Goal: Task Accomplishment & Management: Use online tool/utility

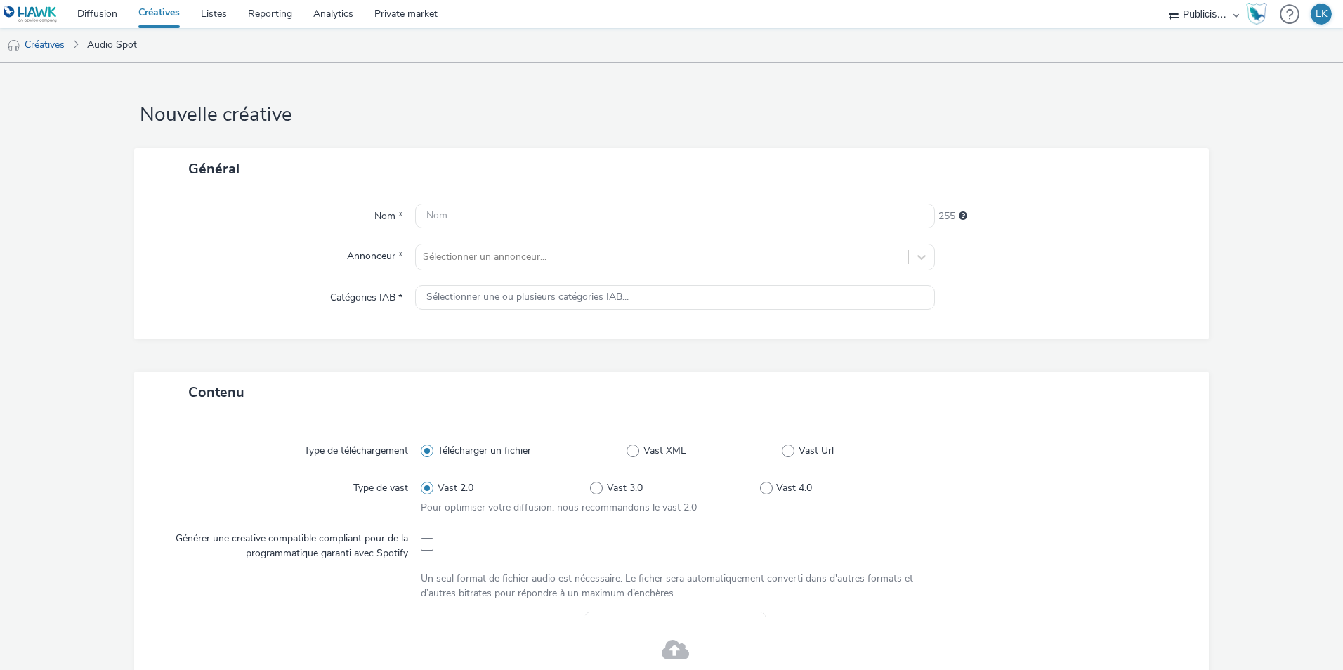
click at [609, 223] on input "text" at bounding box center [675, 216] width 520 height 25
type input "l"
type input "LIDL_FAV_SEPT25_SPOTIFY"
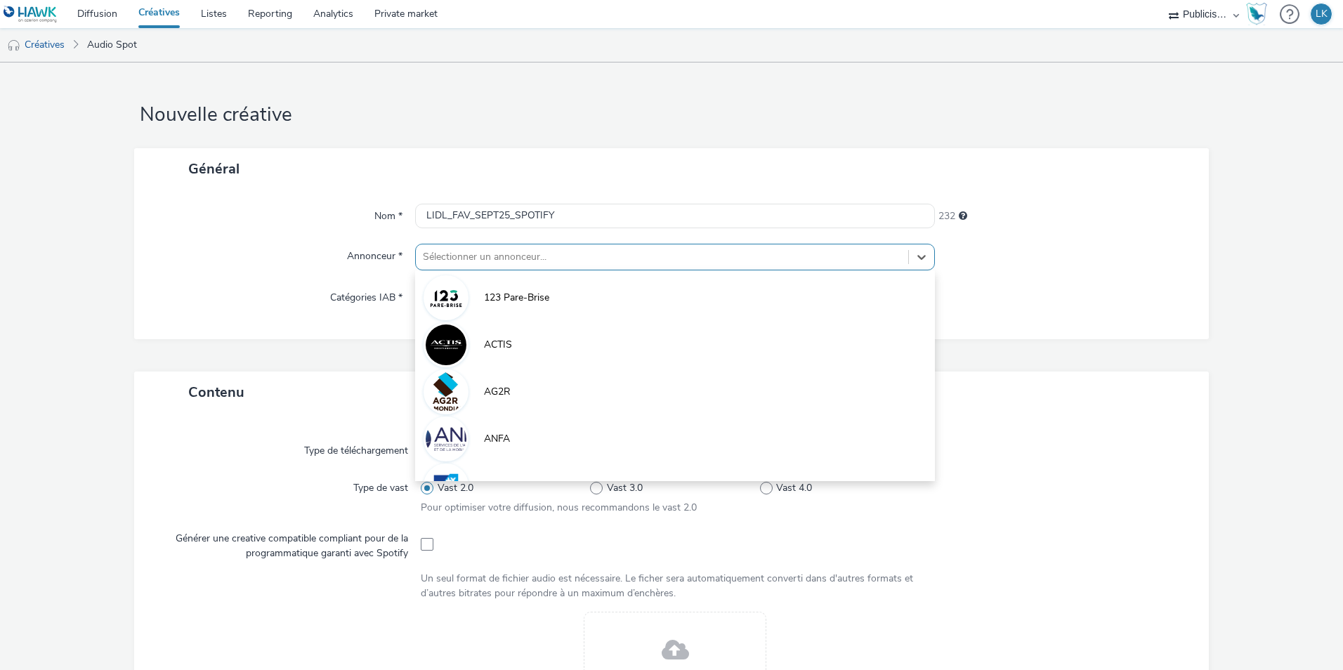
click at [621, 258] on div at bounding box center [662, 257] width 478 height 17
click at [1216, 20] on select "Publicis Media Audio Publicis Media France – Agency Partner" at bounding box center [1203, 14] width 84 height 28
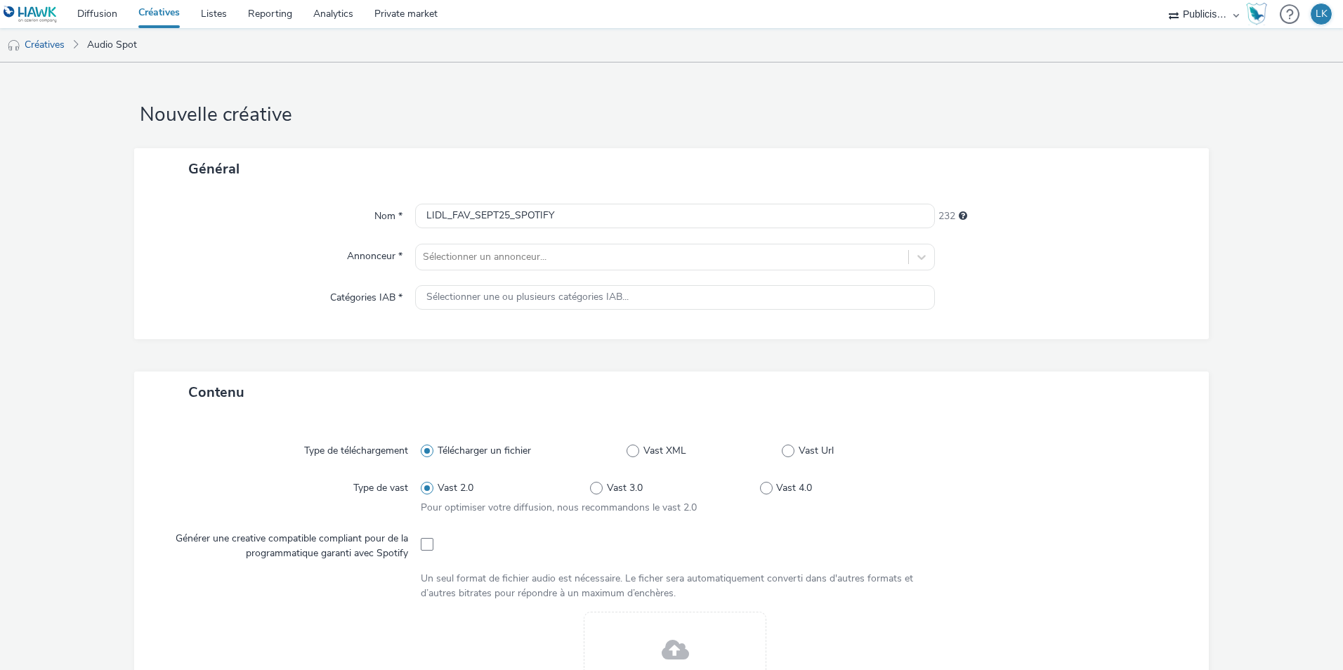
select select "08a58170-7f08-4922-abc8-b2d1eb407230"
click at [1161, 0] on select "Publicis Media Audio Publicis Media France – Agency Partner" at bounding box center [1203, 14] width 84 height 28
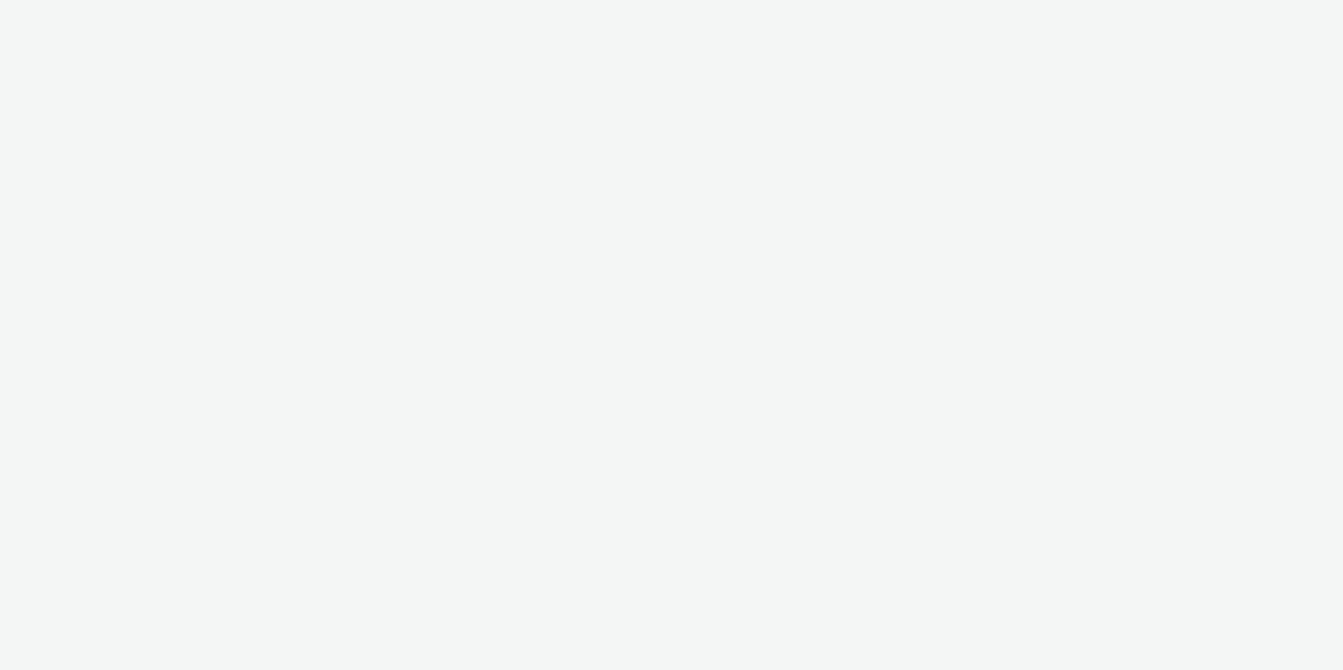
select select "08a58170-7f08-4922-abc8-b2d1eb407230"
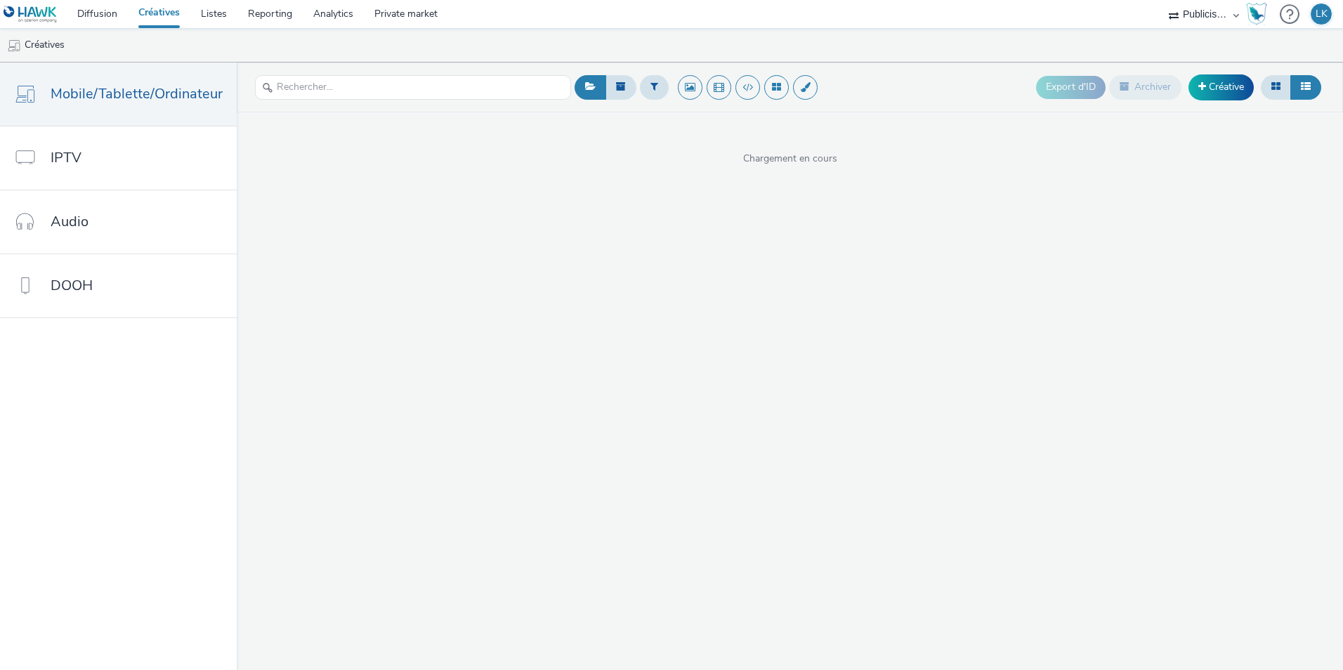
click at [1189, 11] on select "Publicis Media Audio Publicis Media France – Agency Partner" at bounding box center [1203, 14] width 84 height 28
click at [1234, 82] on link "Créative" at bounding box center [1220, 86] width 65 height 25
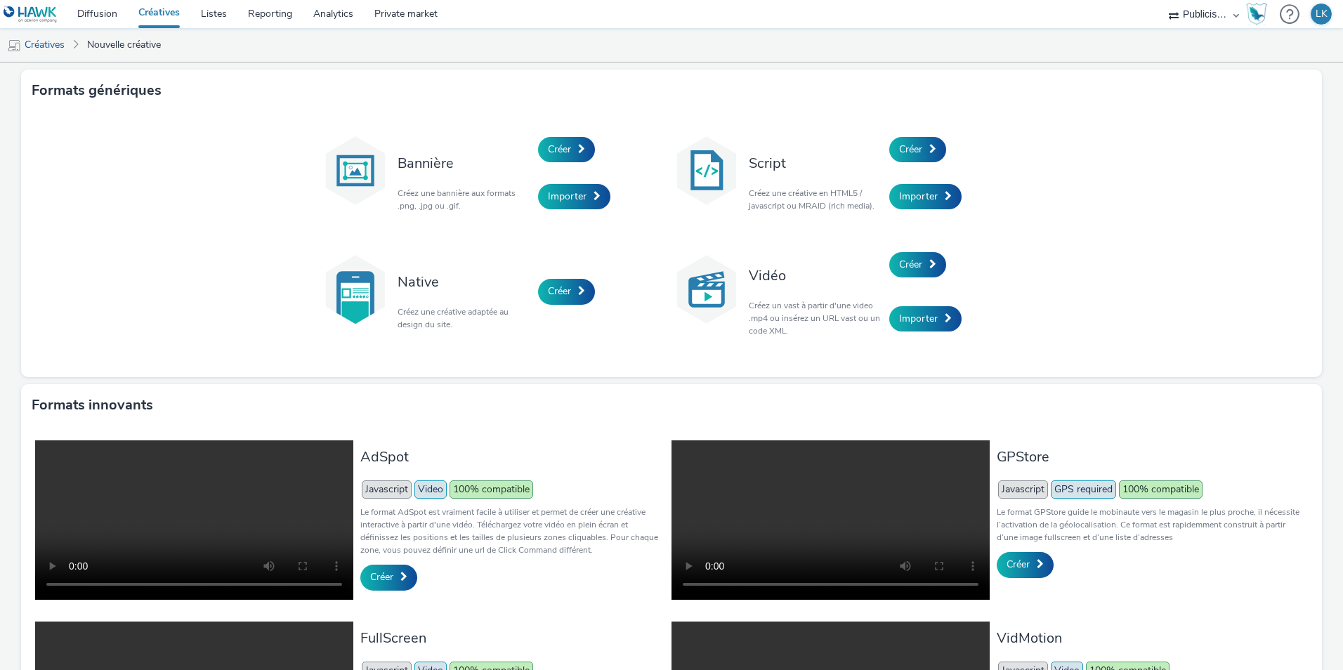
click at [147, 20] on link "Créatives" at bounding box center [159, 14] width 62 height 28
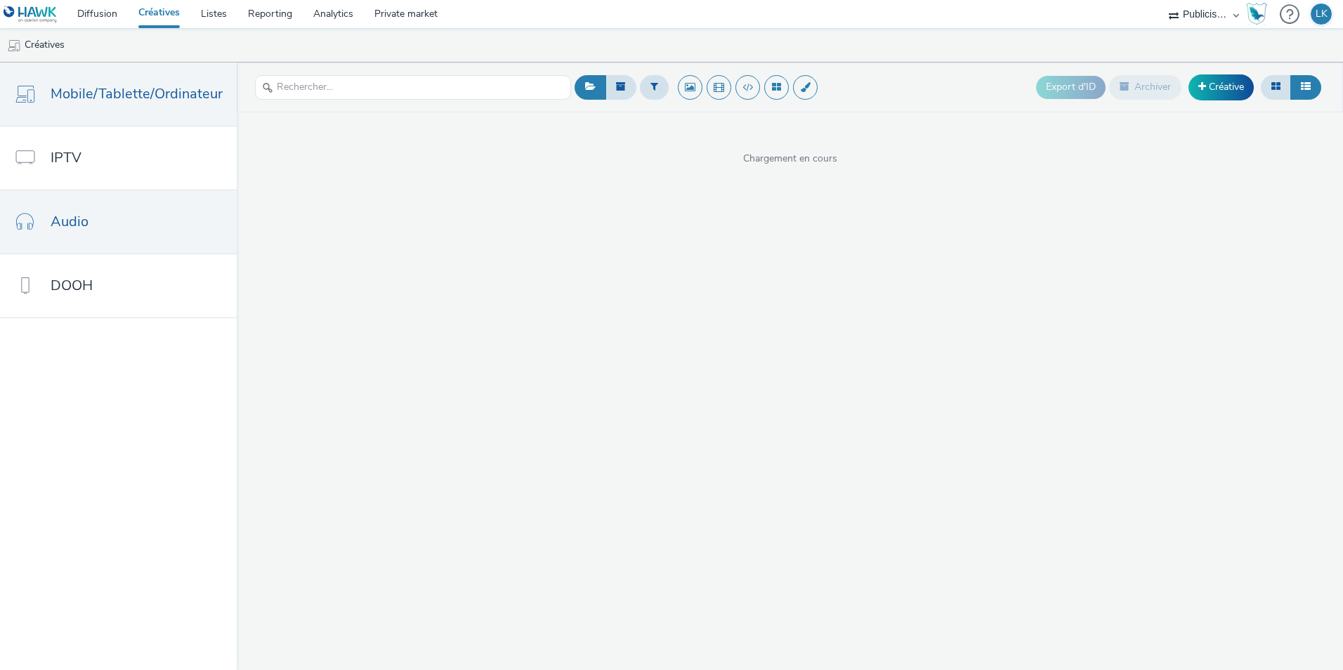
click at [70, 220] on span "Audio" at bounding box center [70, 221] width 38 height 20
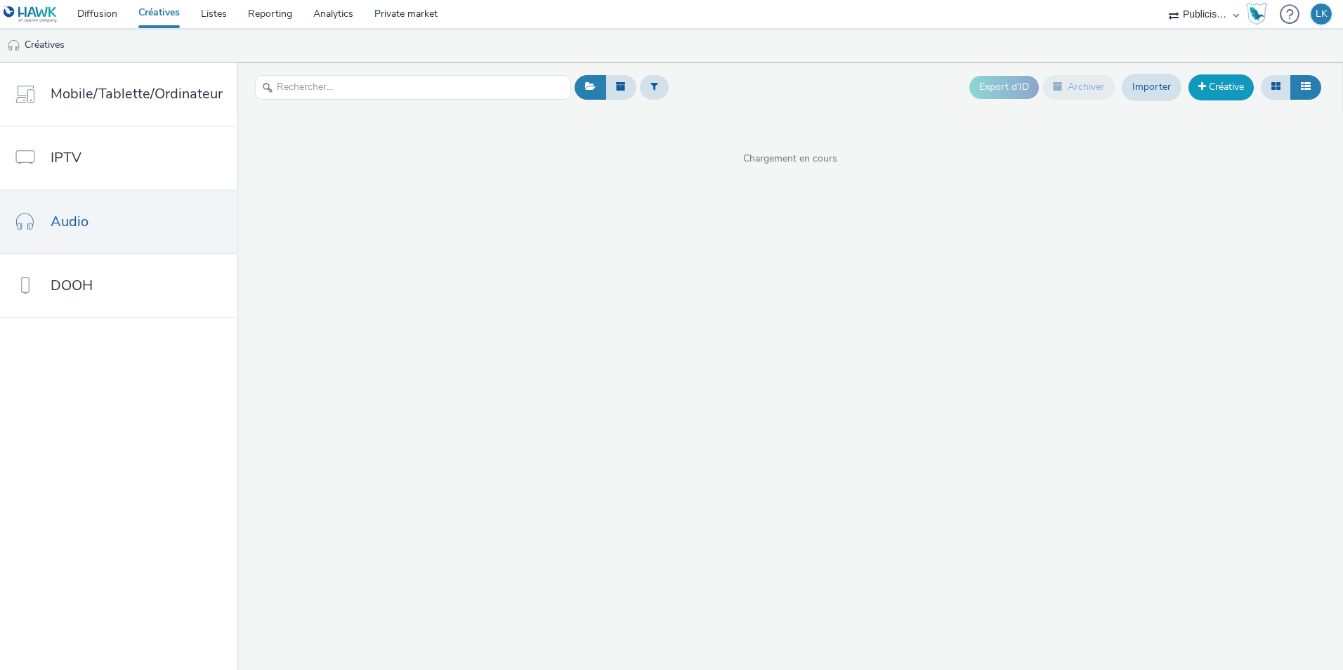
click at [1211, 88] on link "Créative" at bounding box center [1220, 86] width 65 height 25
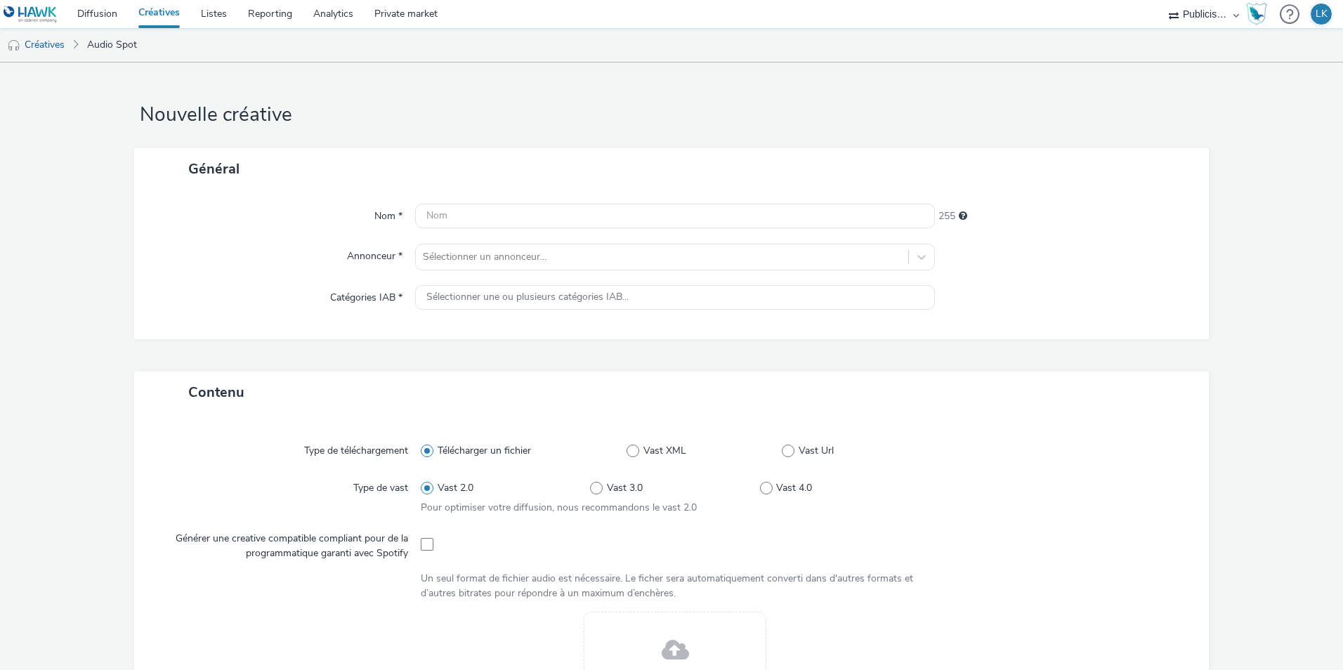
click at [544, 232] on div "Nom * 255 Annonceur * Sélectionner un annonceur... Catégories IAB * Sélectionne…" at bounding box center [671, 265] width 1074 height 150
click at [541, 225] on input "text" at bounding box center [675, 216] width 520 height 25
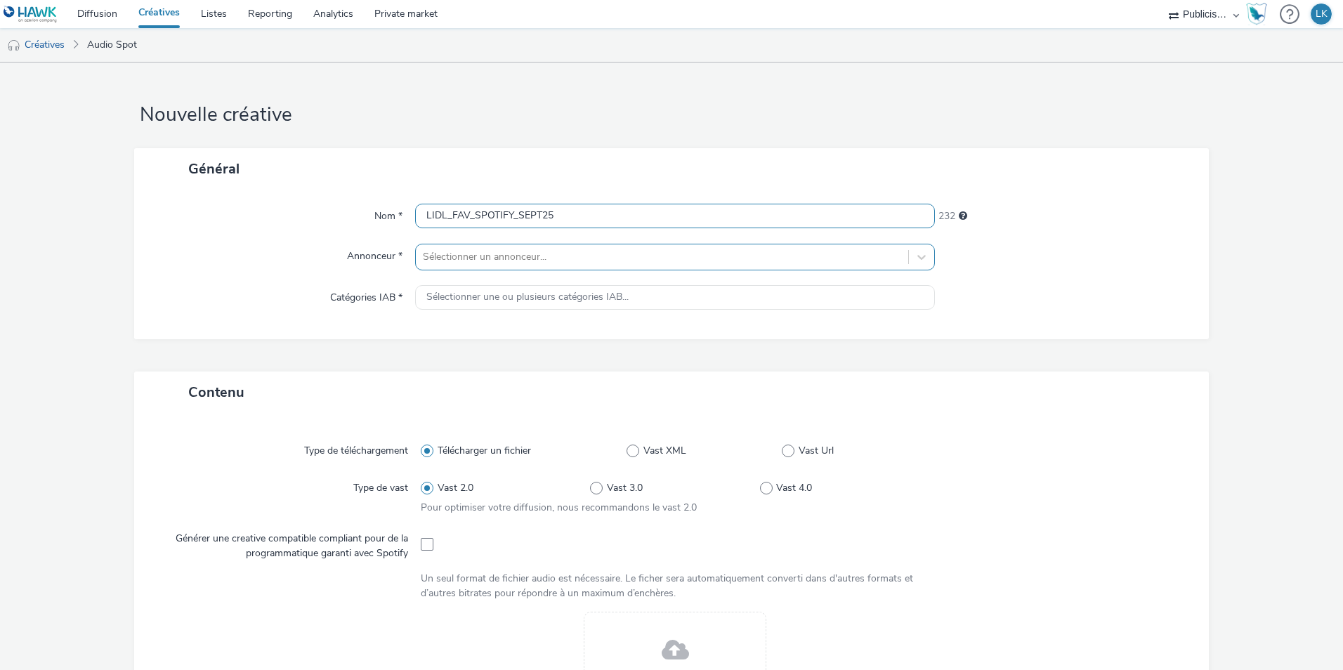
type input "LIDL_FAV_SPOTIFY_SEPT25"
click at [550, 264] on div at bounding box center [662, 257] width 478 height 17
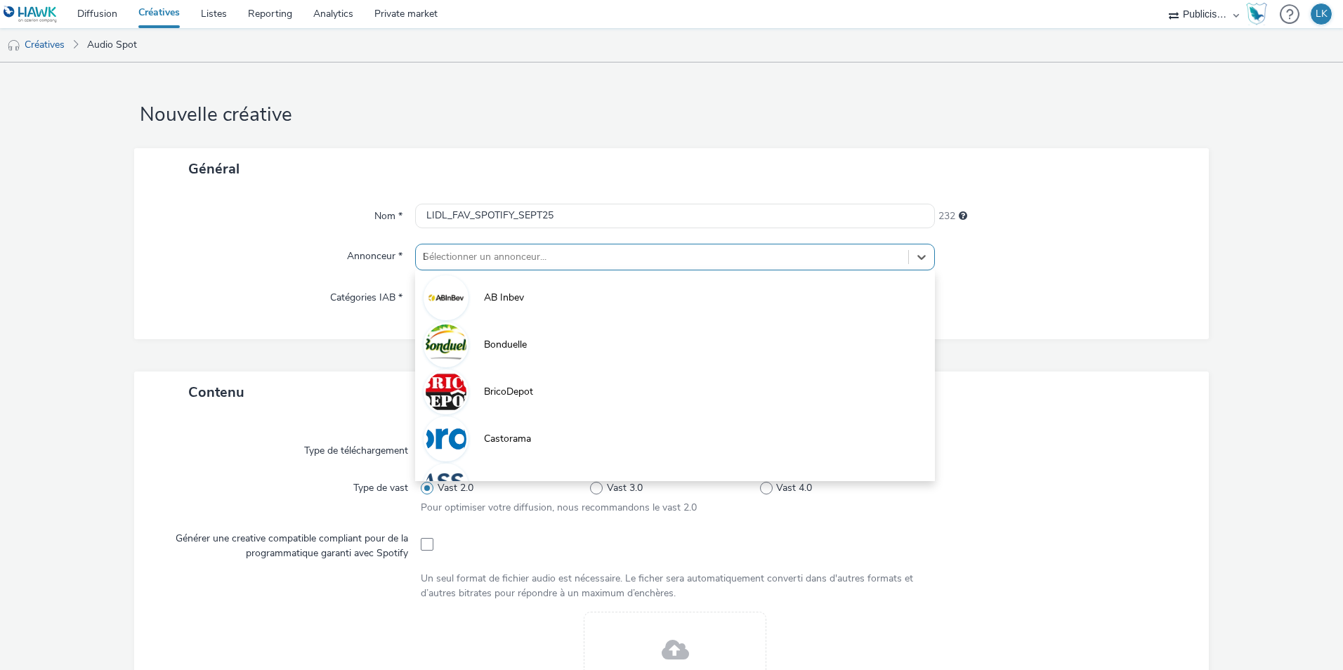
type input "LIDL"
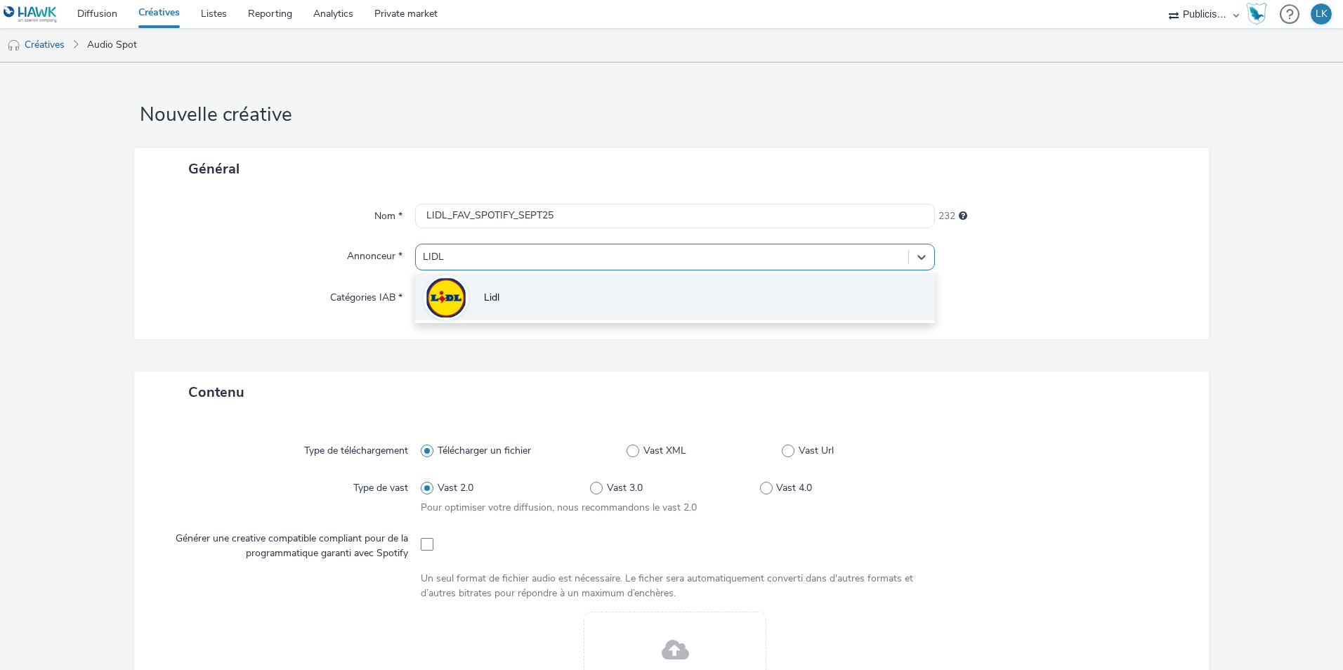
click at [555, 286] on li "Lidl" at bounding box center [675, 296] width 520 height 47
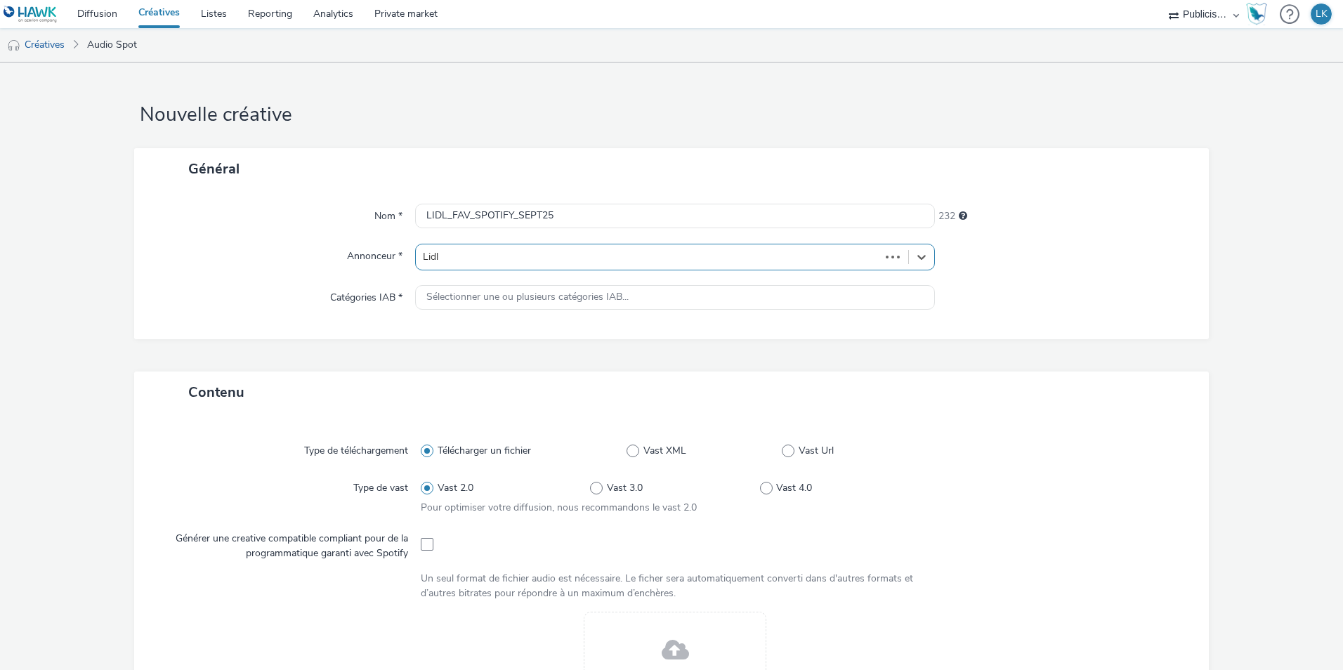
type input "http://lidl.fr"
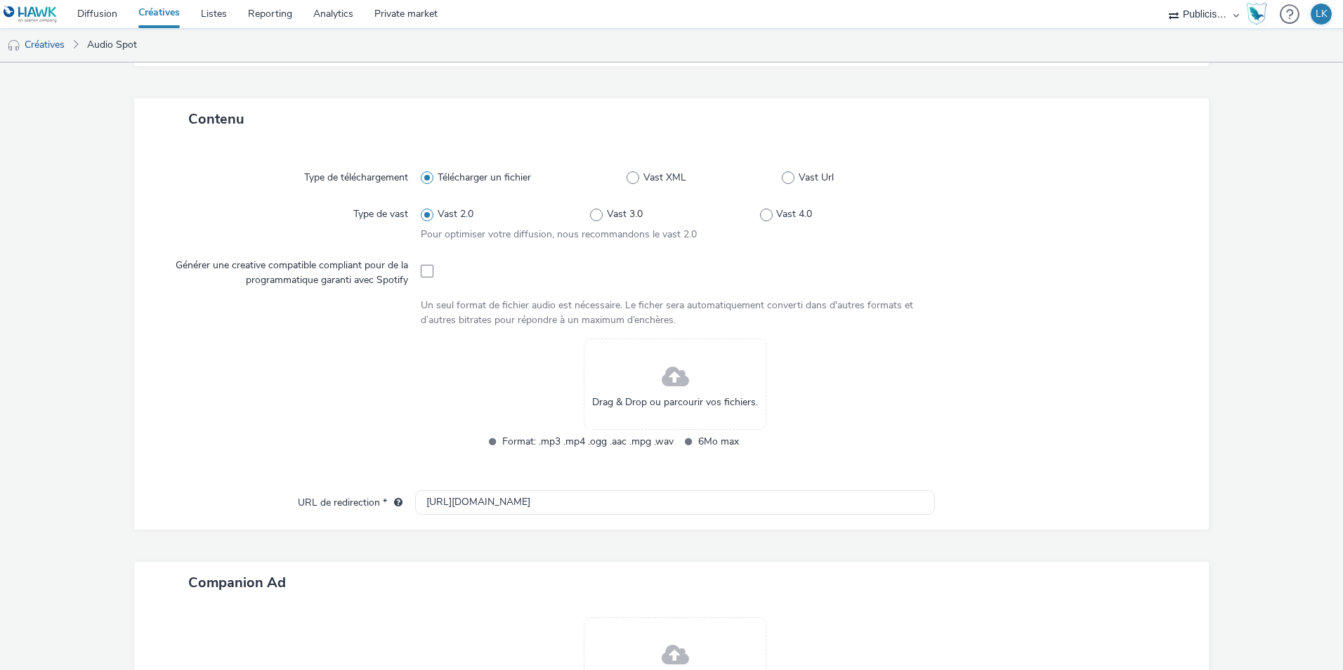
scroll to position [281, 0]
click at [427, 273] on span at bounding box center [427, 272] width 13 height 13
checkbox input "true"
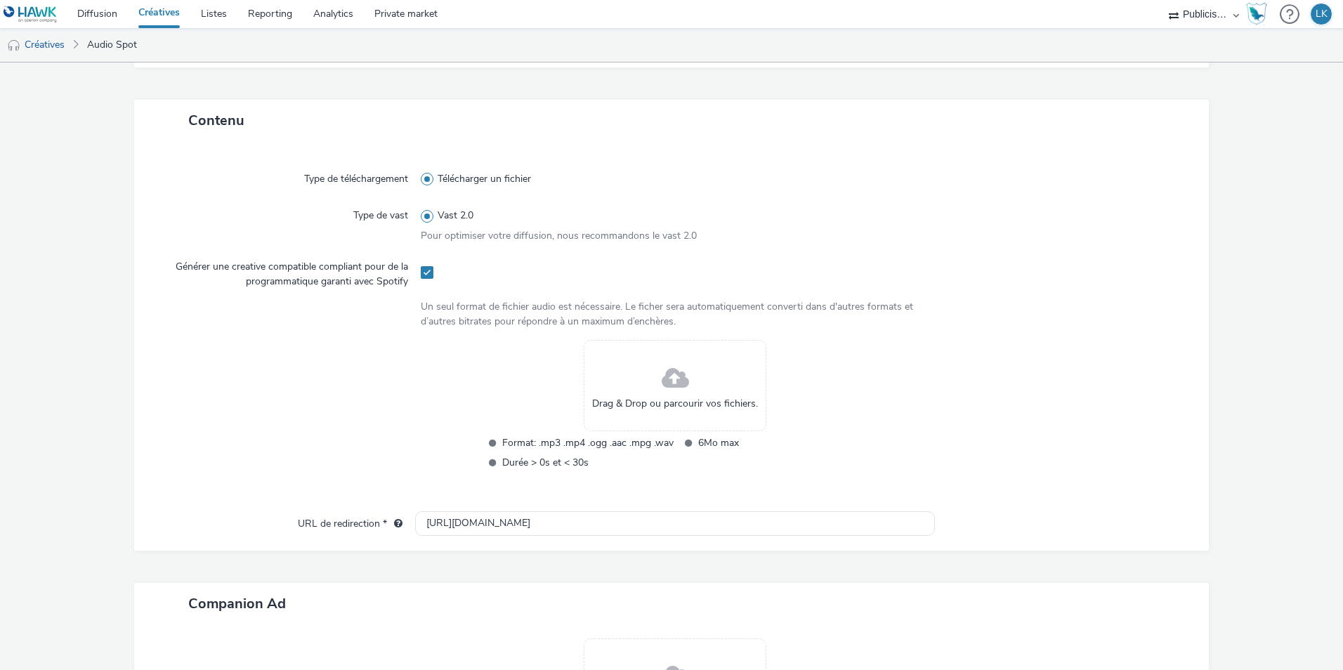
click at [661, 383] on span at bounding box center [674, 378] width 27 height 37
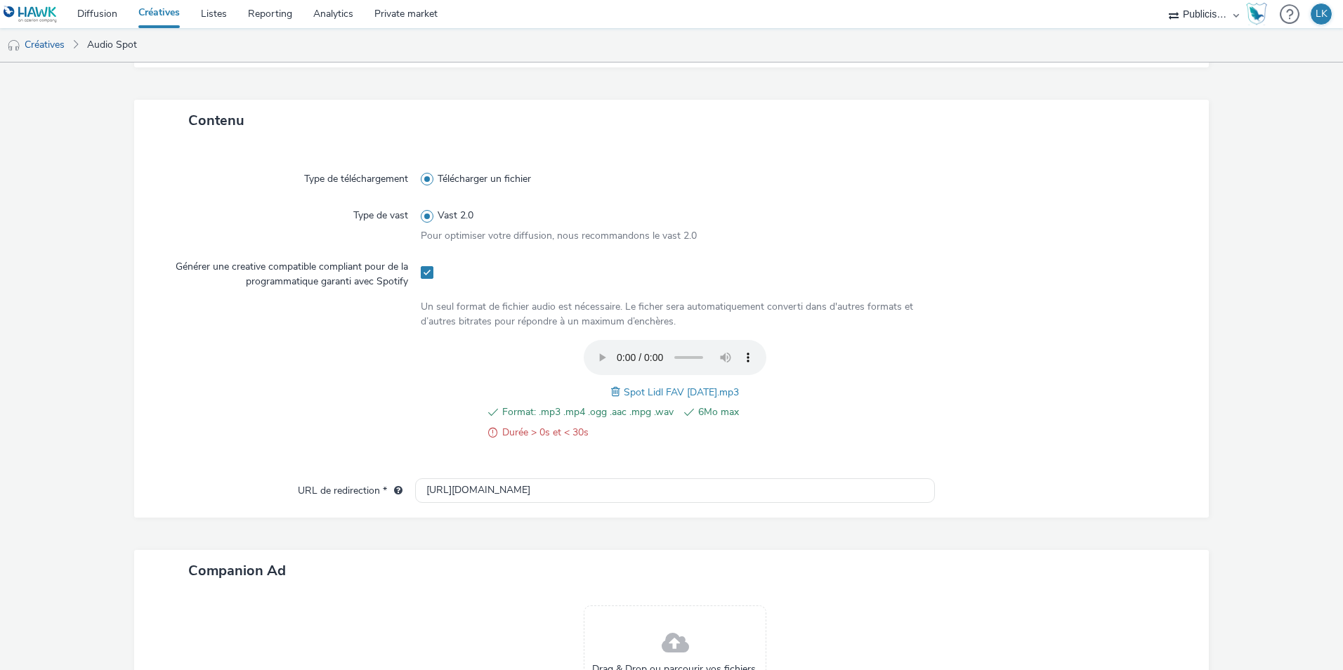
click at [63, 13] on link at bounding box center [33, 14] width 67 height 28
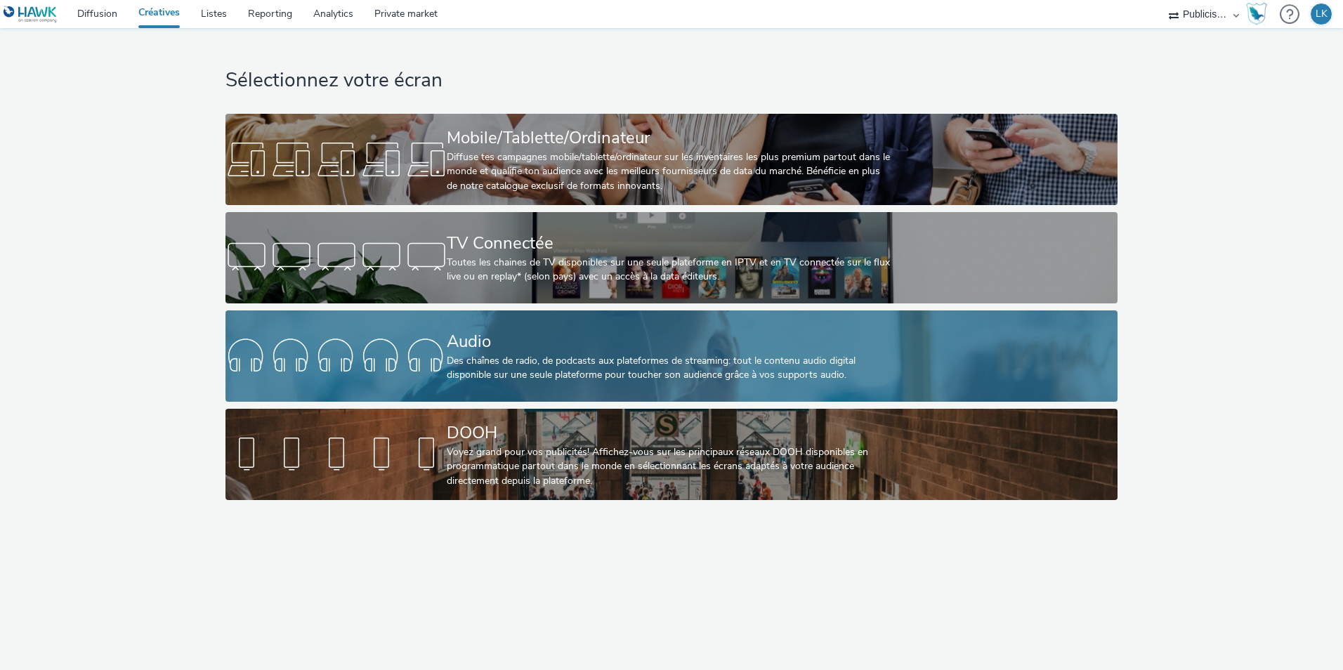
click at [561, 336] on div "Audio" at bounding box center [668, 341] width 443 height 25
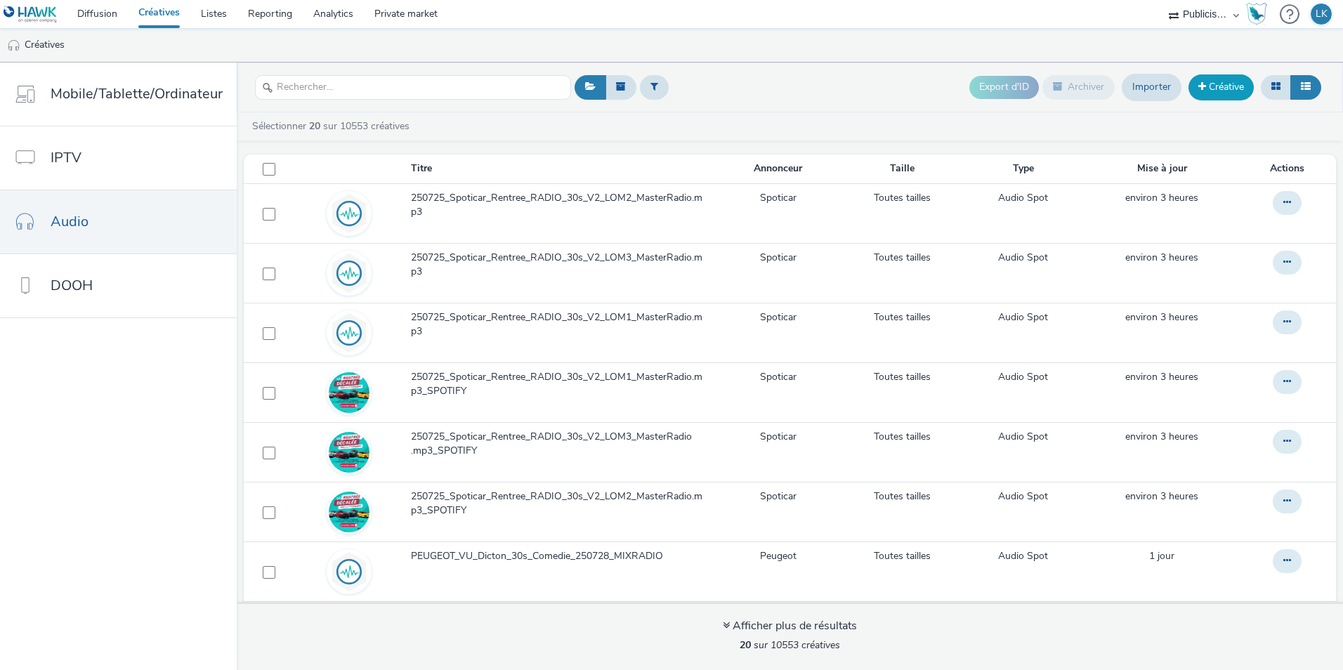
click at [1214, 87] on link "Créative" at bounding box center [1220, 86] width 65 height 25
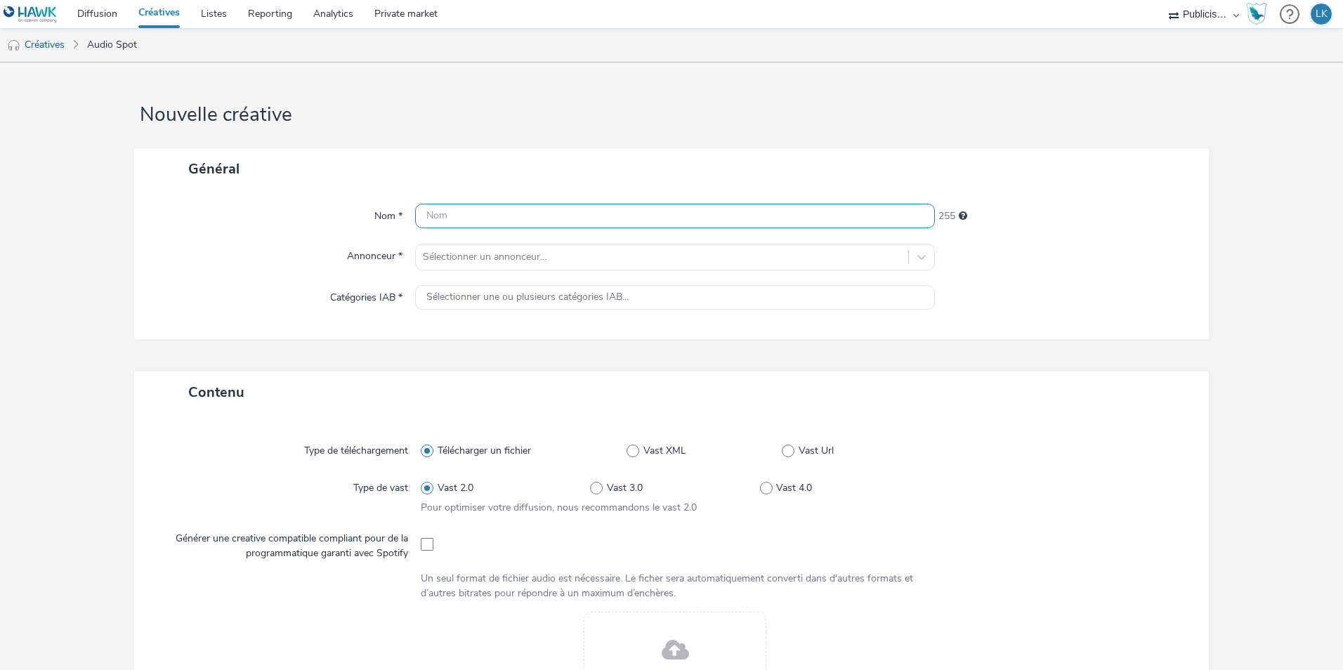
click at [495, 220] on input "text" at bounding box center [675, 216] width 520 height 25
type input "ITS_NIKE MISTIC FLY_S36"
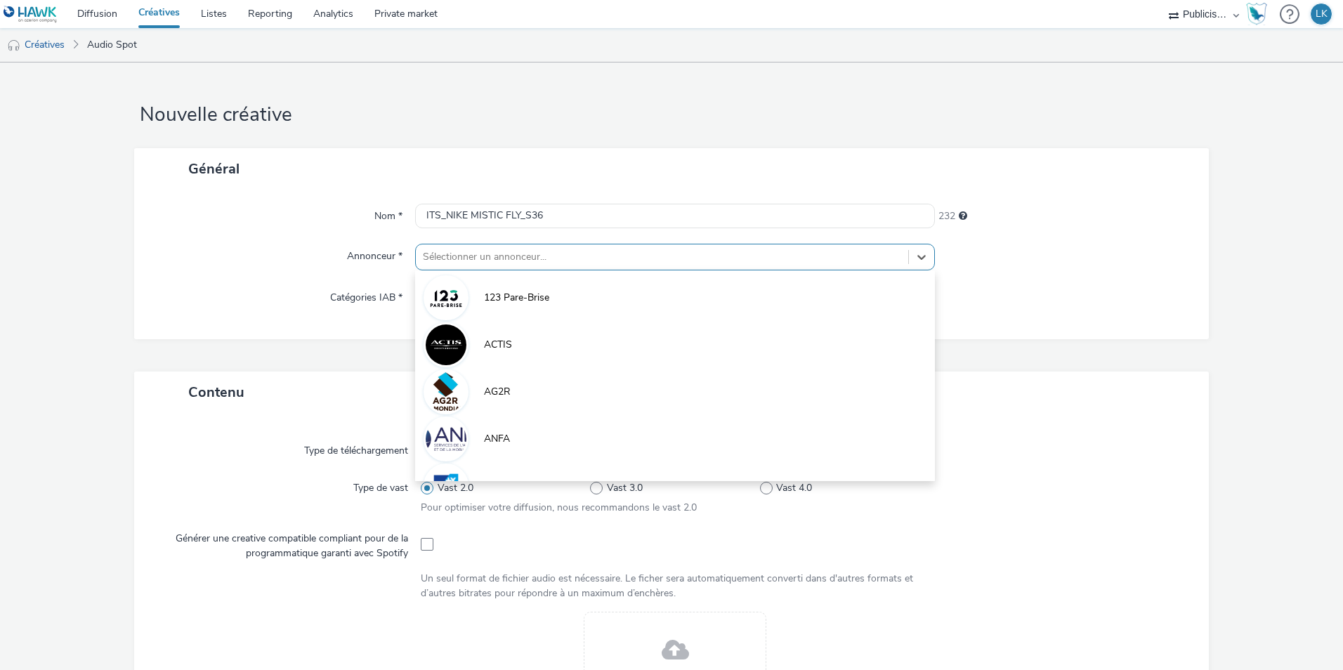
click at [506, 260] on div at bounding box center [662, 257] width 478 height 17
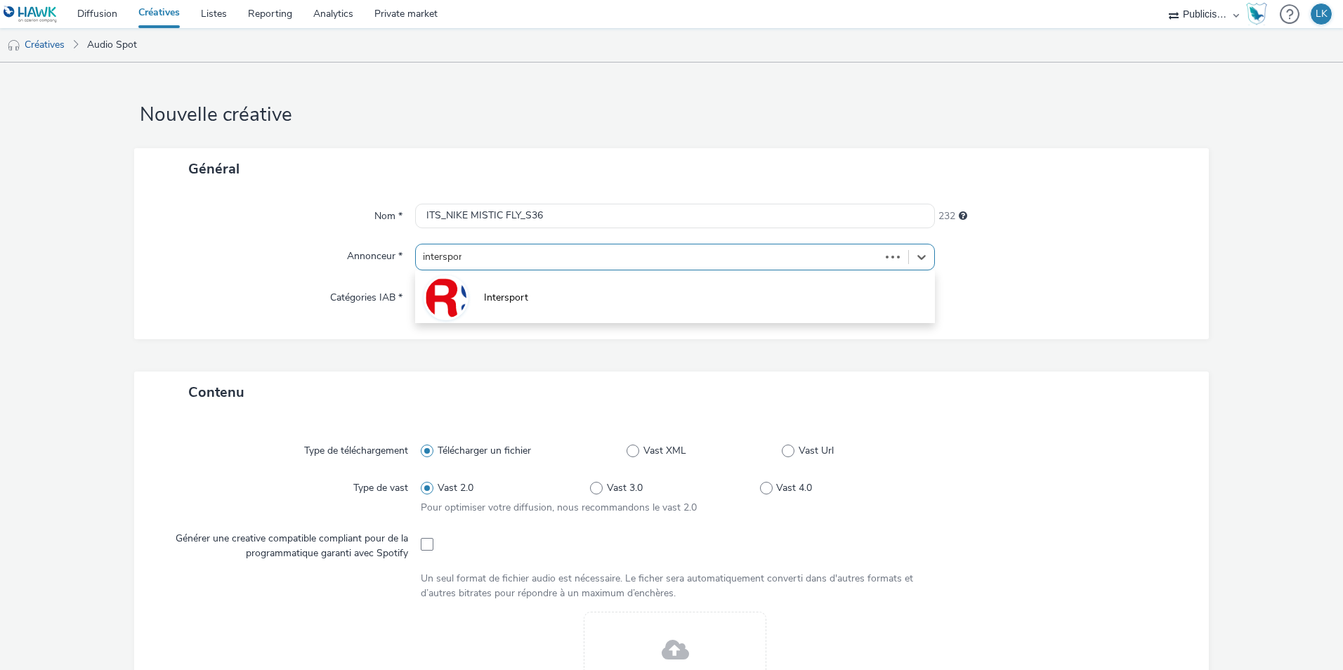
type input "intersport"
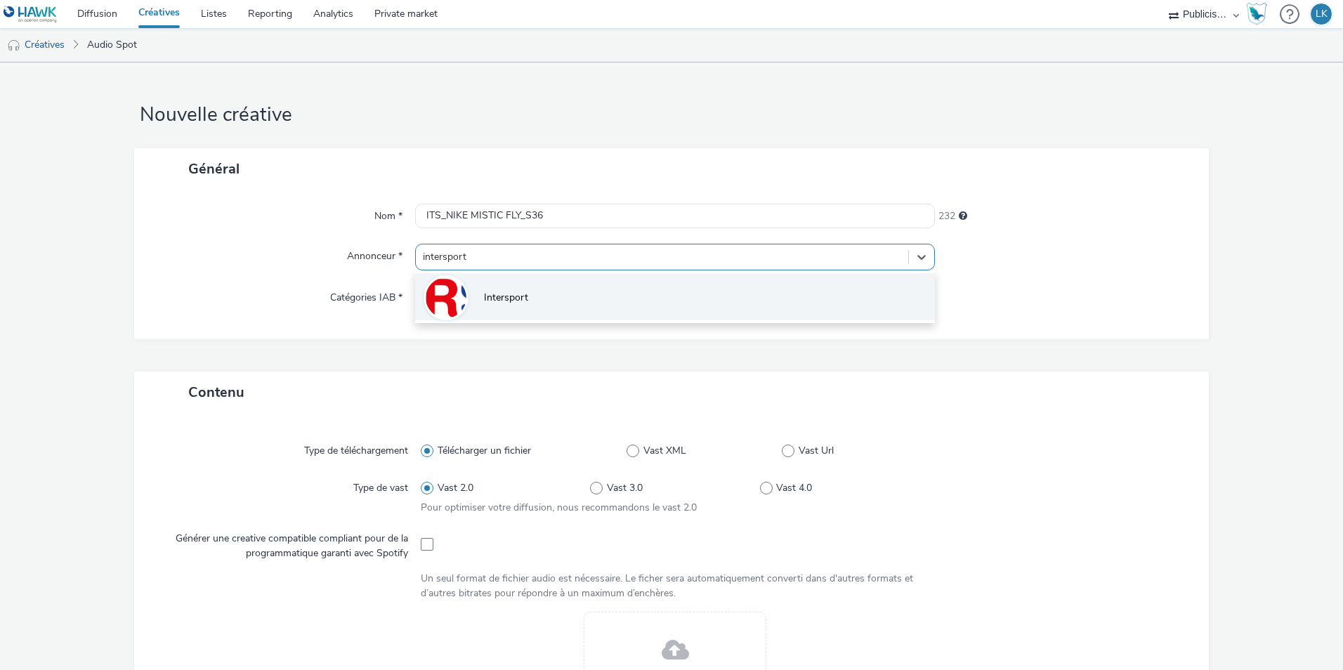
click at [483, 317] on li "Intersport" at bounding box center [675, 296] width 520 height 47
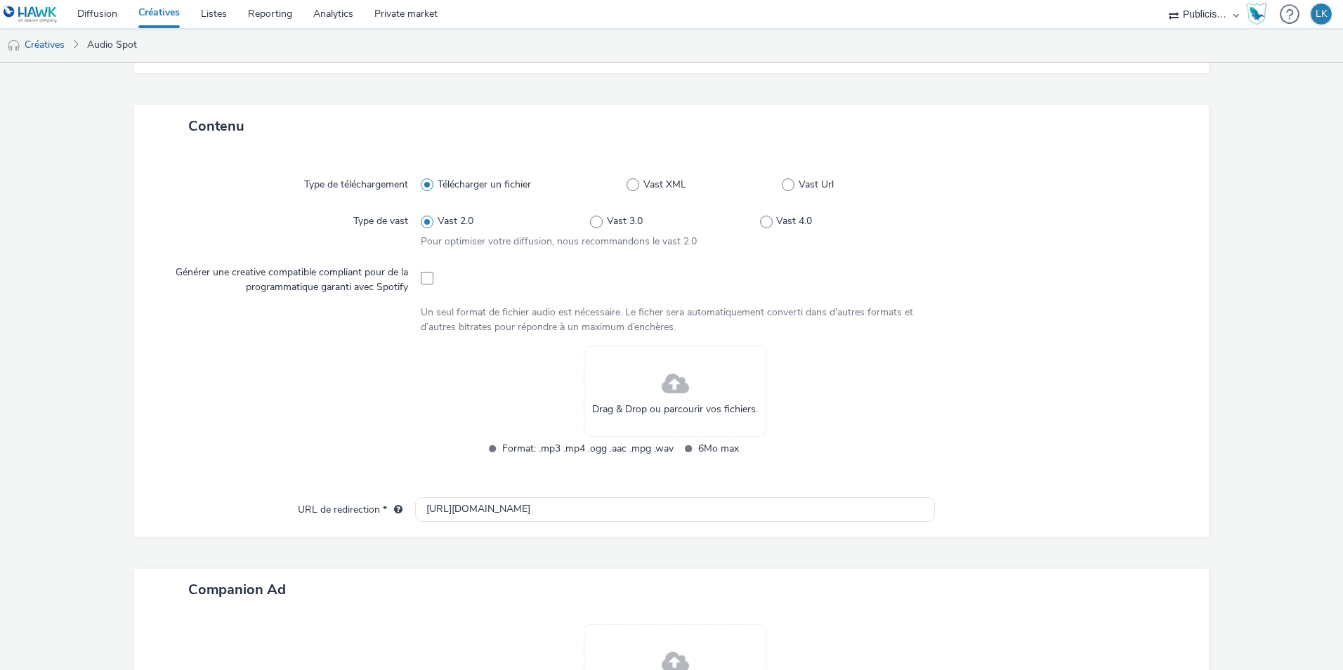
scroll to position [281, 0]
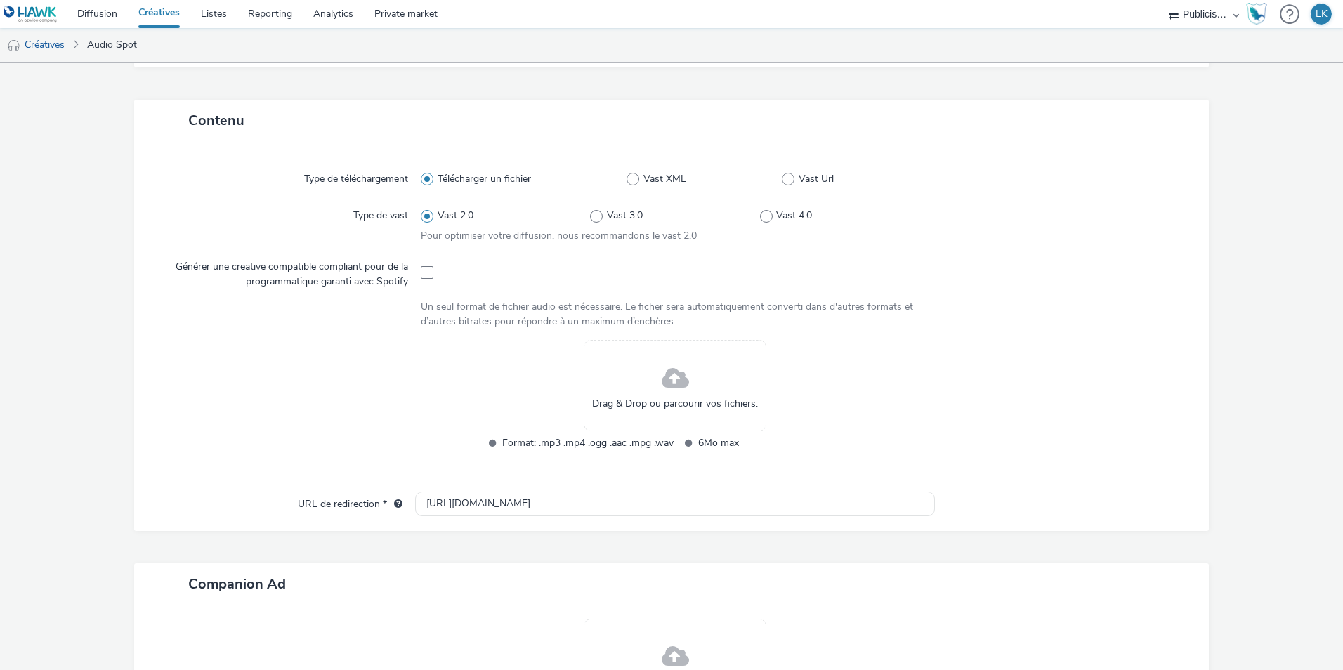
click at [650, 390] on div "Drag & Drop ou parcourir vos fichiers." at bounding box center [675, 385] width 183 height 91
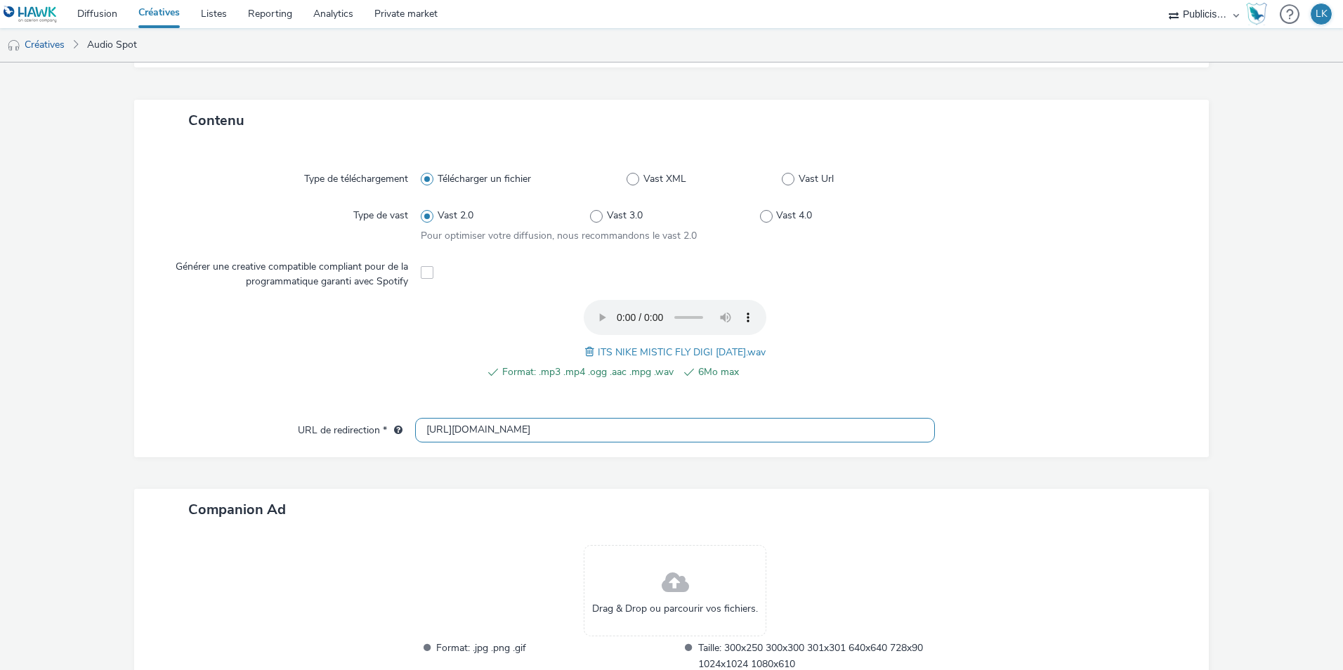
click at [439, 429] on input "[URL][DOMAIN_NAME]" at bounding box center [675, 430] width 520 height 25
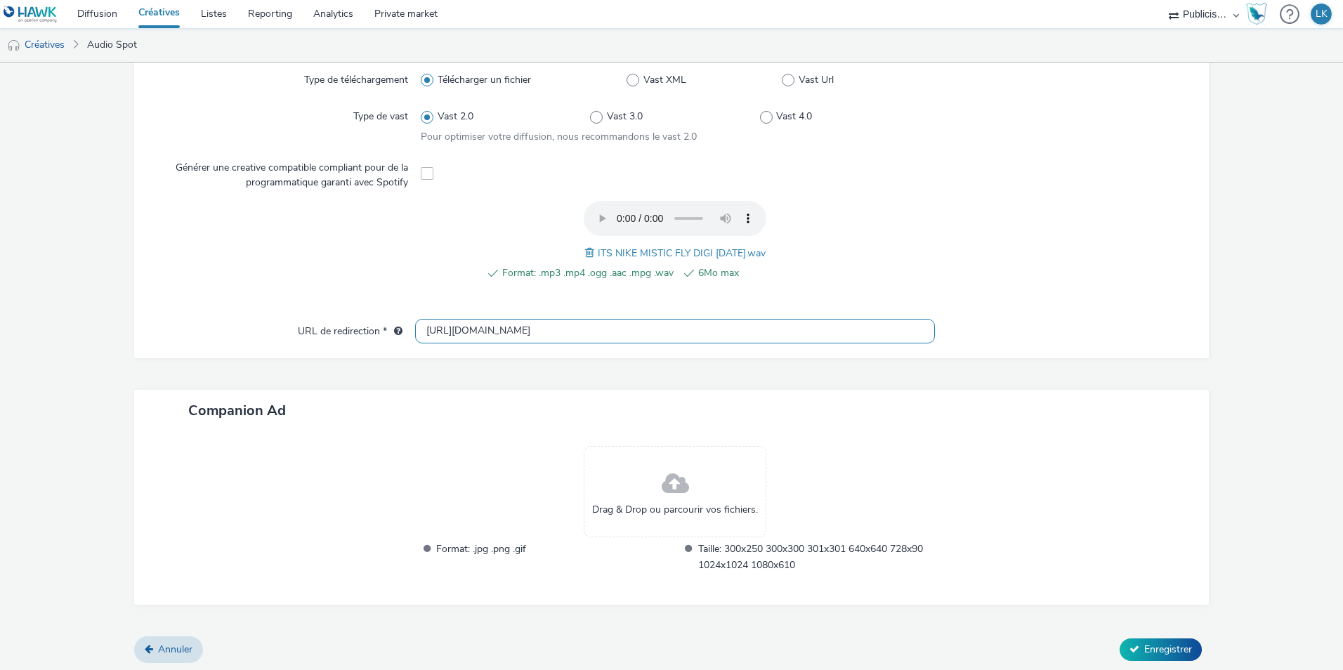
scroll to position [383, 0]
type input "[URL][DOMAIN_NAME]"
click at [1129, 645] on icon at bounding box center [1134, 646] width 10 height 10
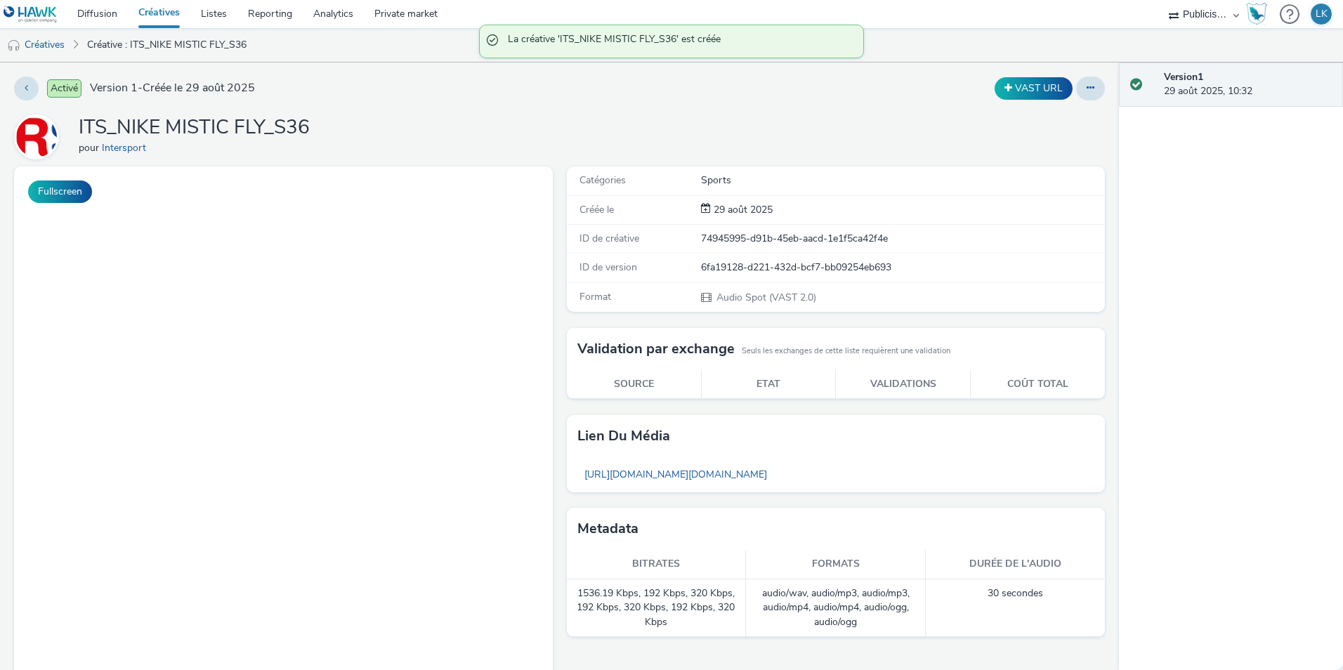
click at [149, 11] on link "Créatives" at bounding box center [159, 14] width 62 height 28
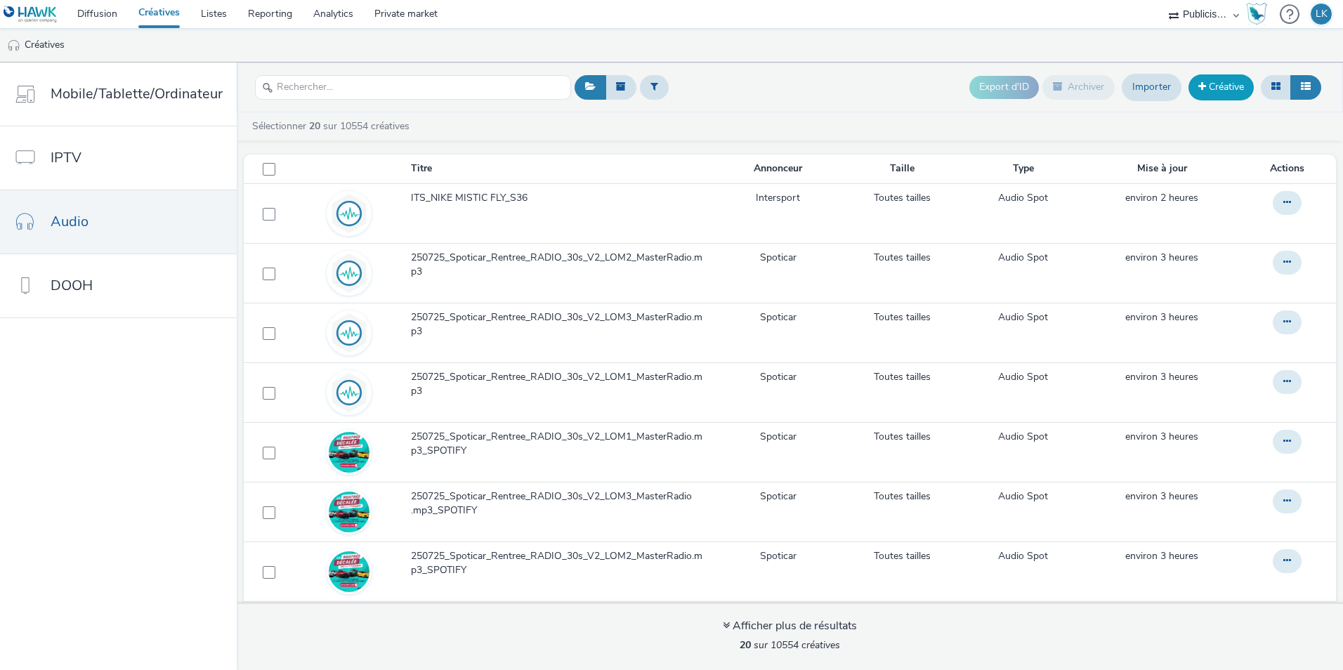
click at [1232, 77] on link "Créative" at bounding box center [1220, 86] width 65 height 25
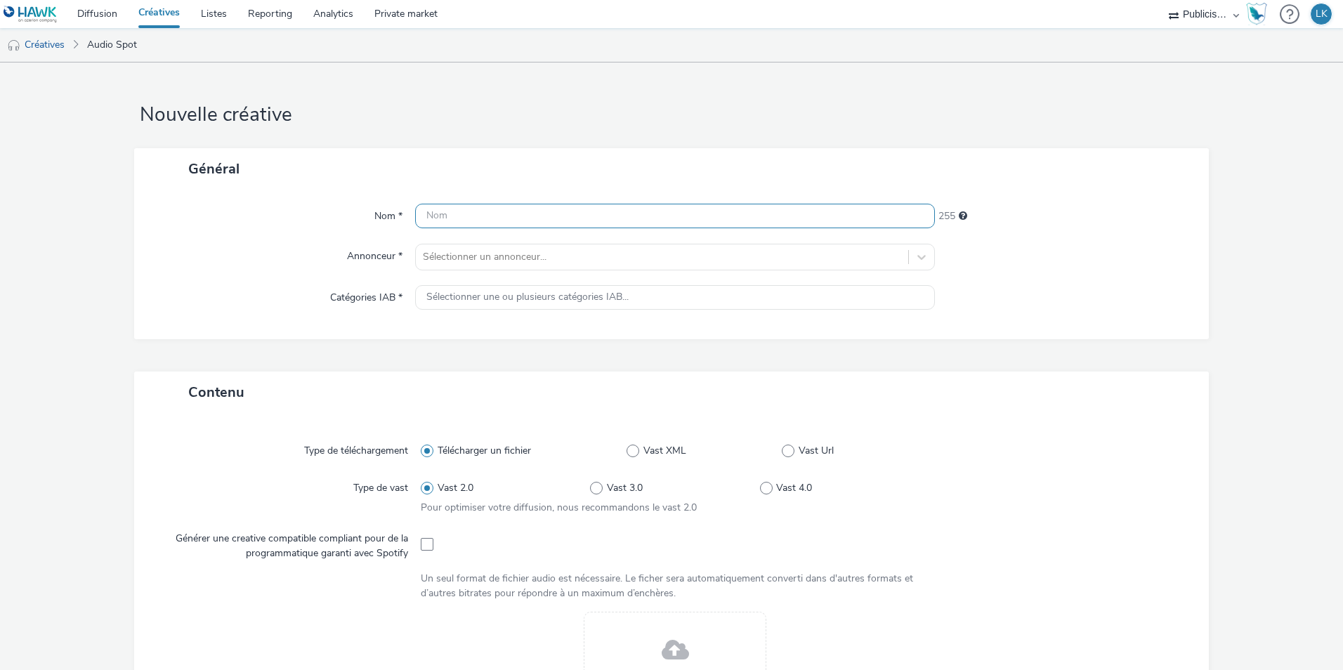
click at [547, 228] on input "text" at bounding box center [675, 216] width 520 height 25
type input "ITS_PUMA ATTACANTO"
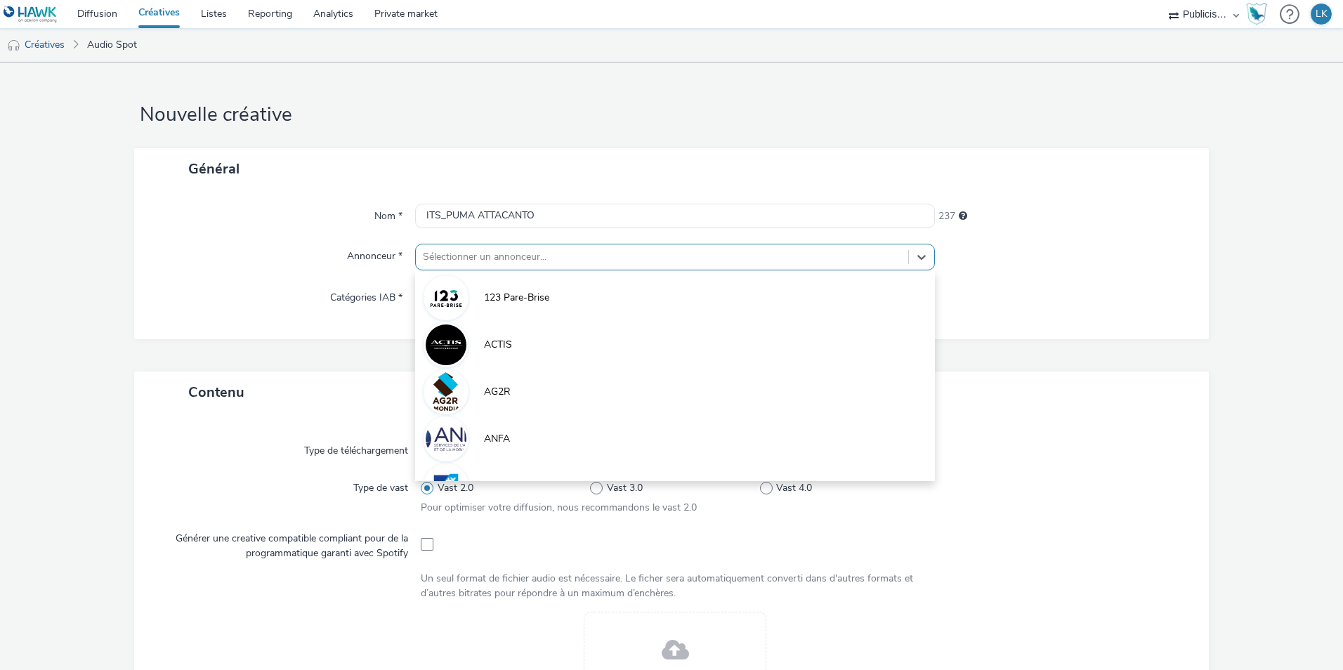
click at [546, 253] on div at bounding box center [662, 257] width 478 height 17
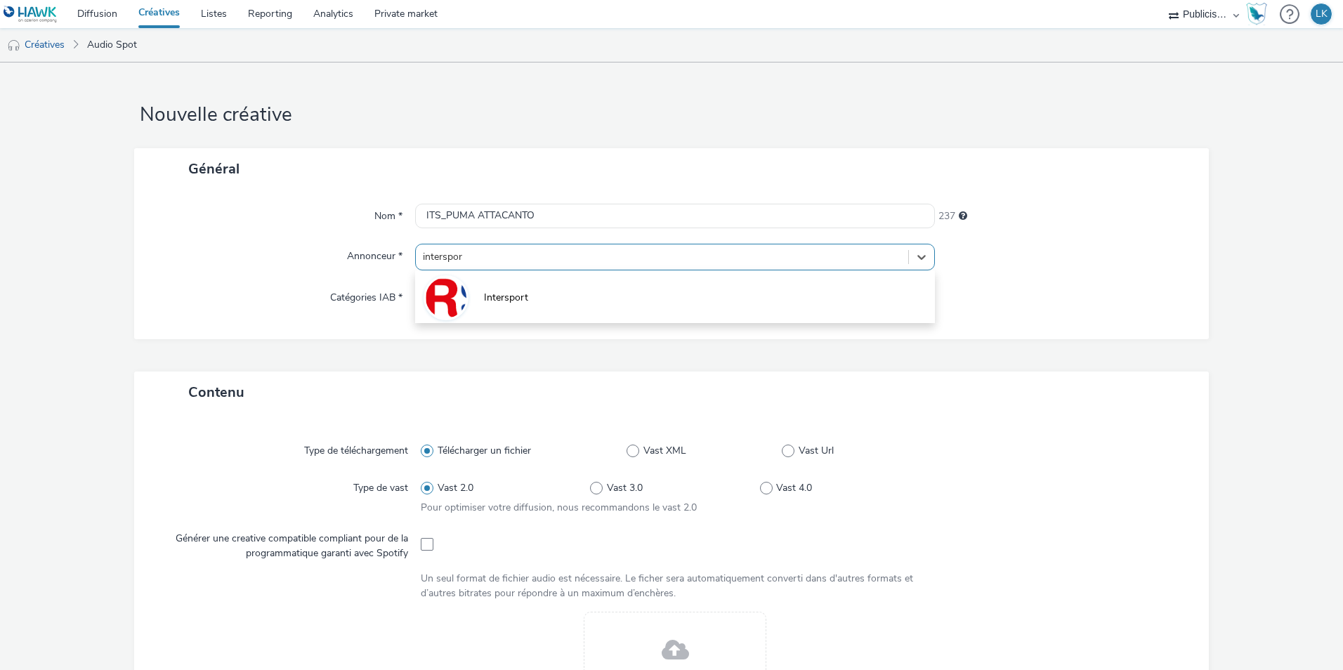
type input "intersport"
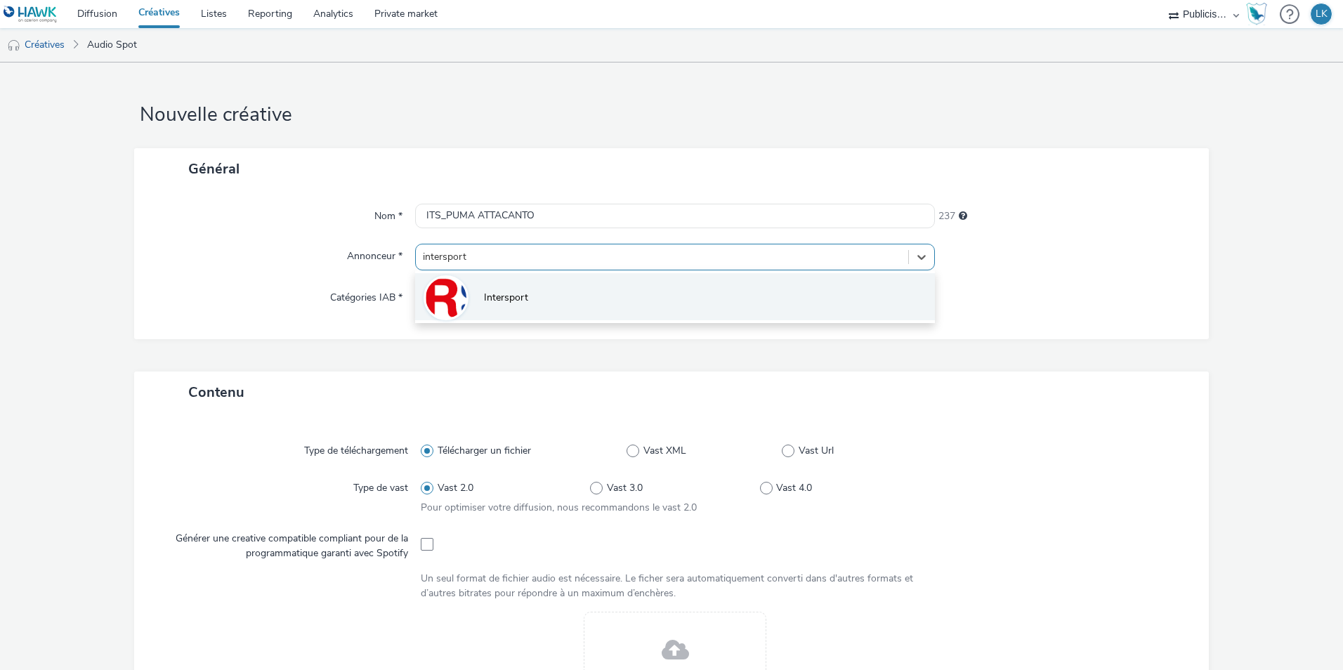
click at [552, 284] on li "Intersport" at bounding box center [675, 296] width 520 height 47
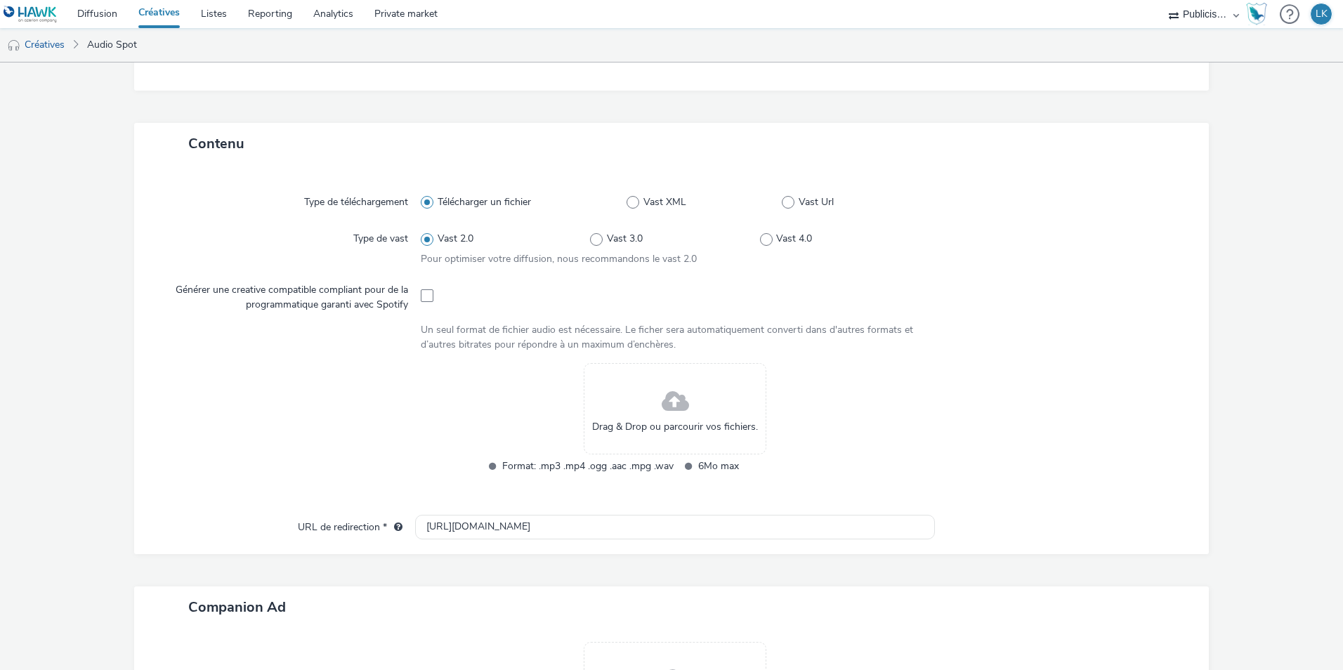
scroll to position [281, 0]
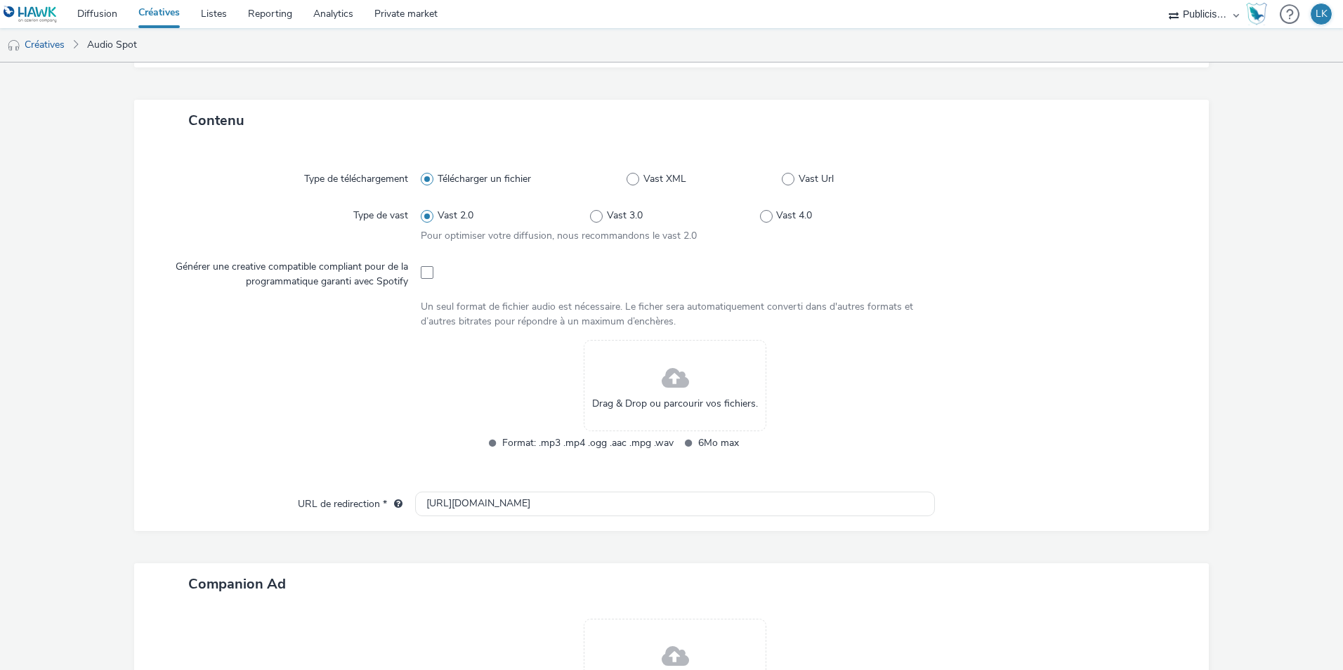
click at [678, 382] on span at bounding box center [674, 378] width 27 height 37
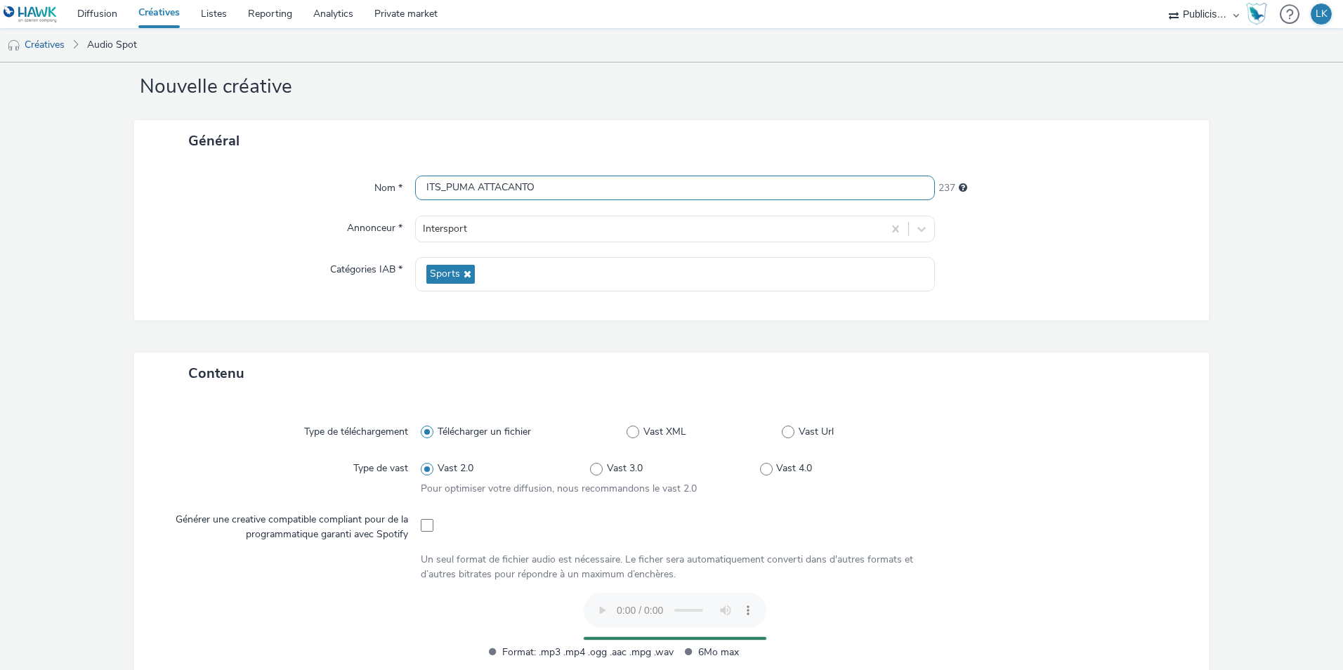
scroll to position [0, 0]
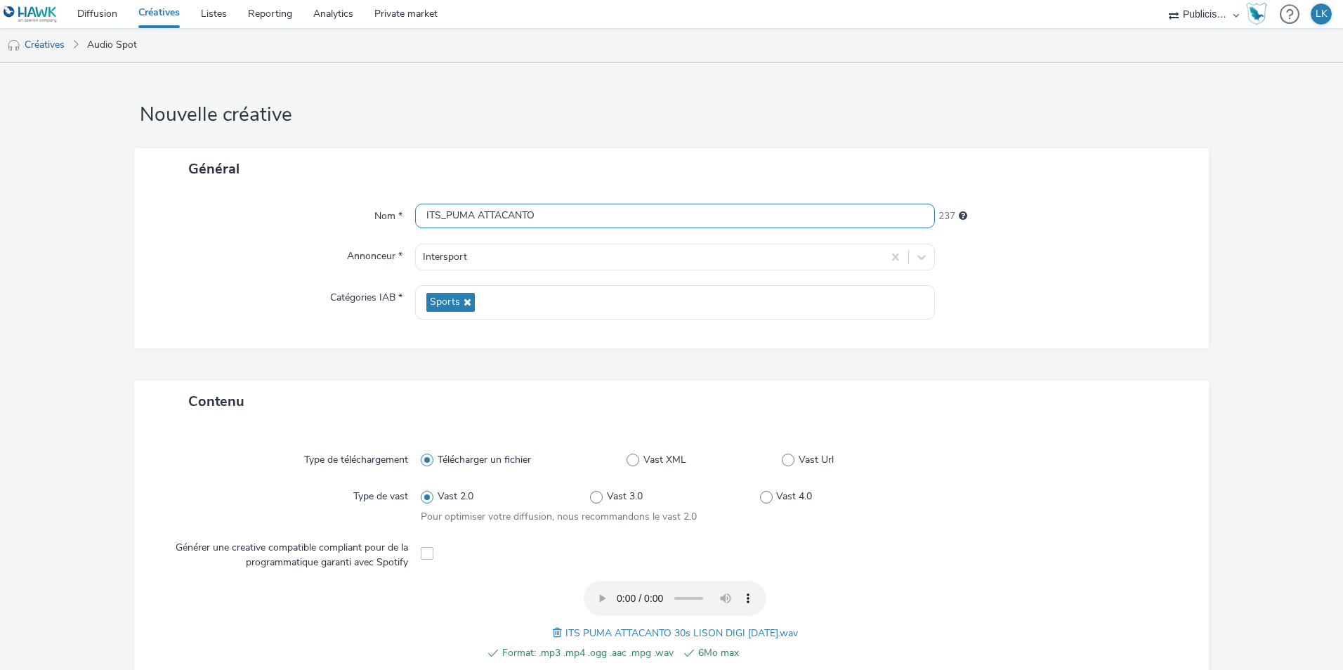
click at [590, 215] on input "ITS_PUMA ATTACANTO" at bounding box center [675, 216] width 520 height 25
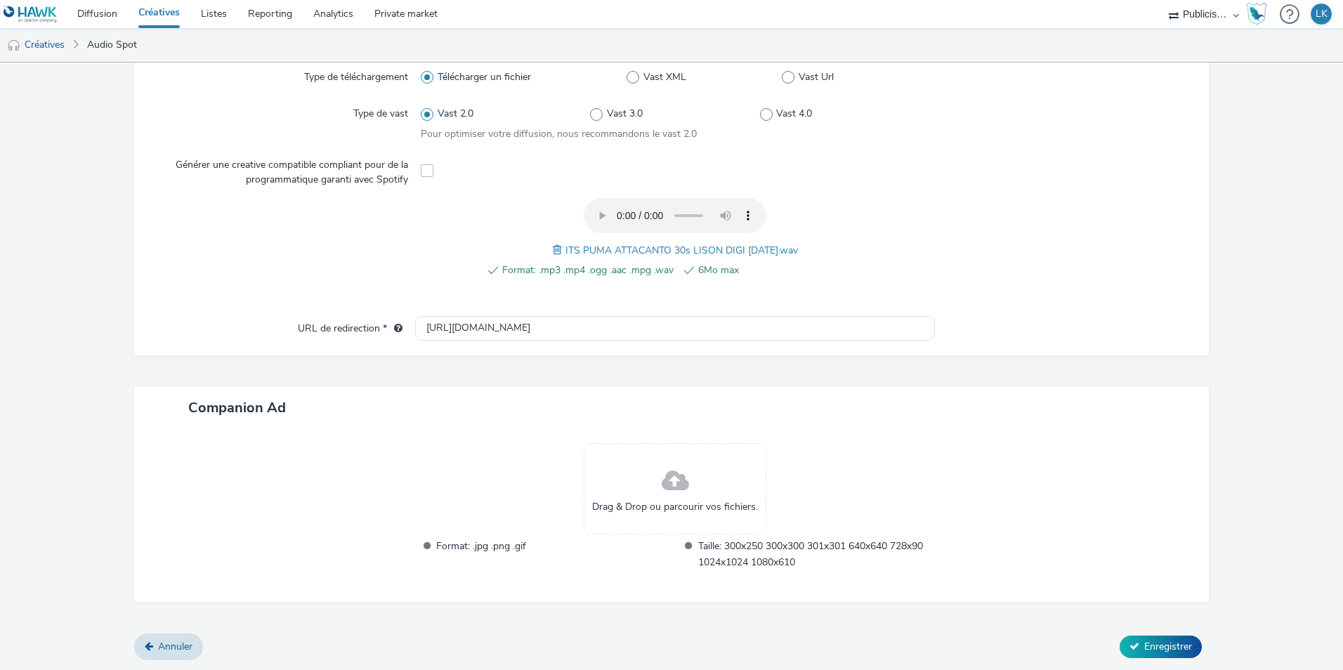
scroll to position [383, 0]
type input "ITS_PUMA ATTACANTO_S36"
click at [1136, 638] on button "Enregistrer" at bounding box center [1160, 647] width 82 height 22
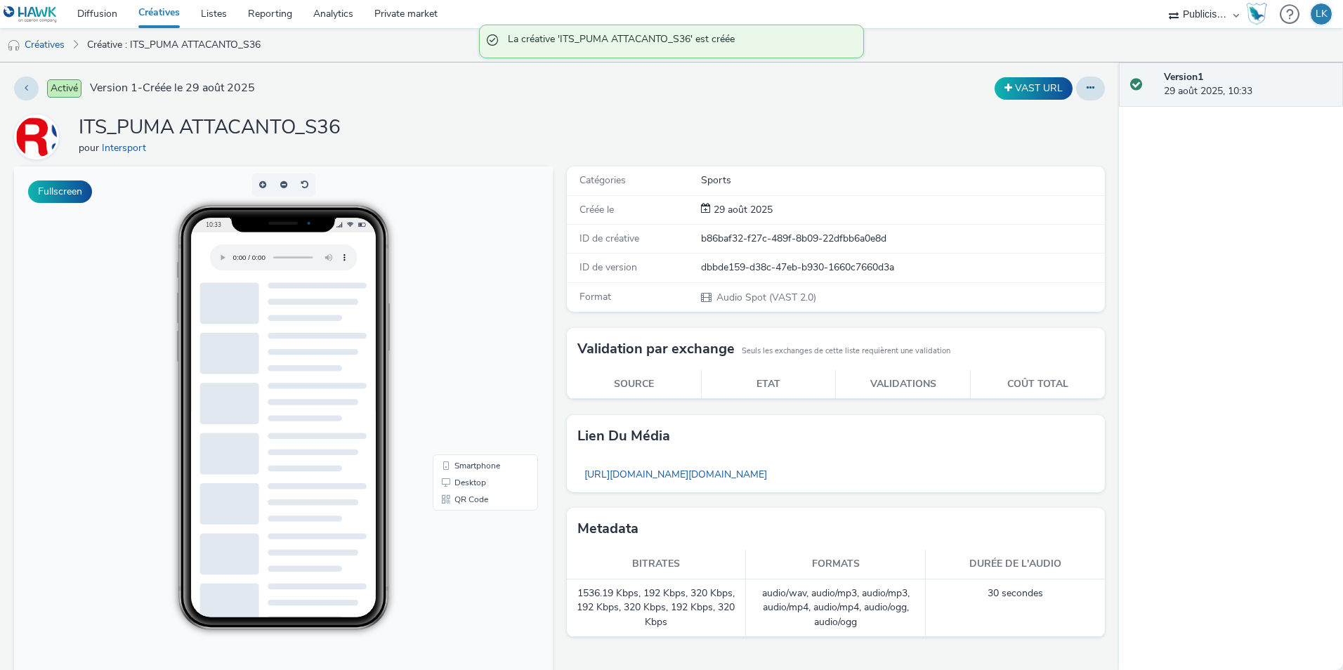
click at [169, 17] on link "Créatives" at bounding box center [159, 14] width 62 height 28
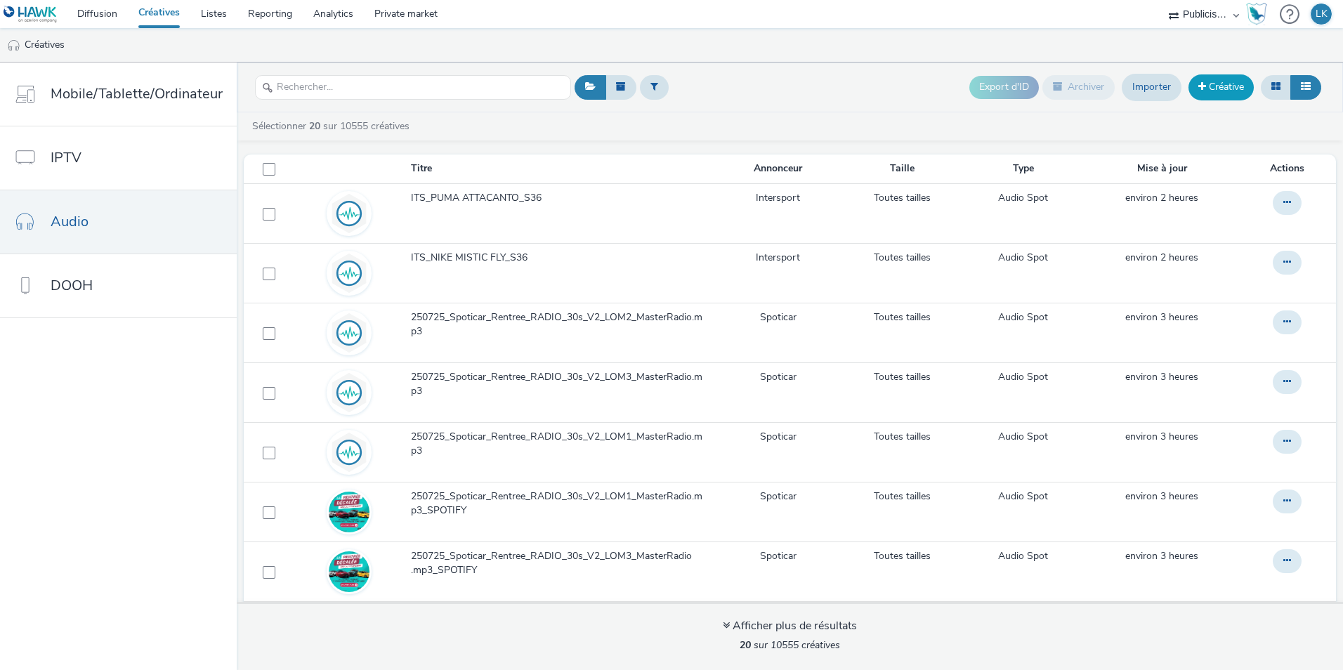
click at [1205, 79] on link "Créative" at bounding box center [1220, 86] width 65 height 25
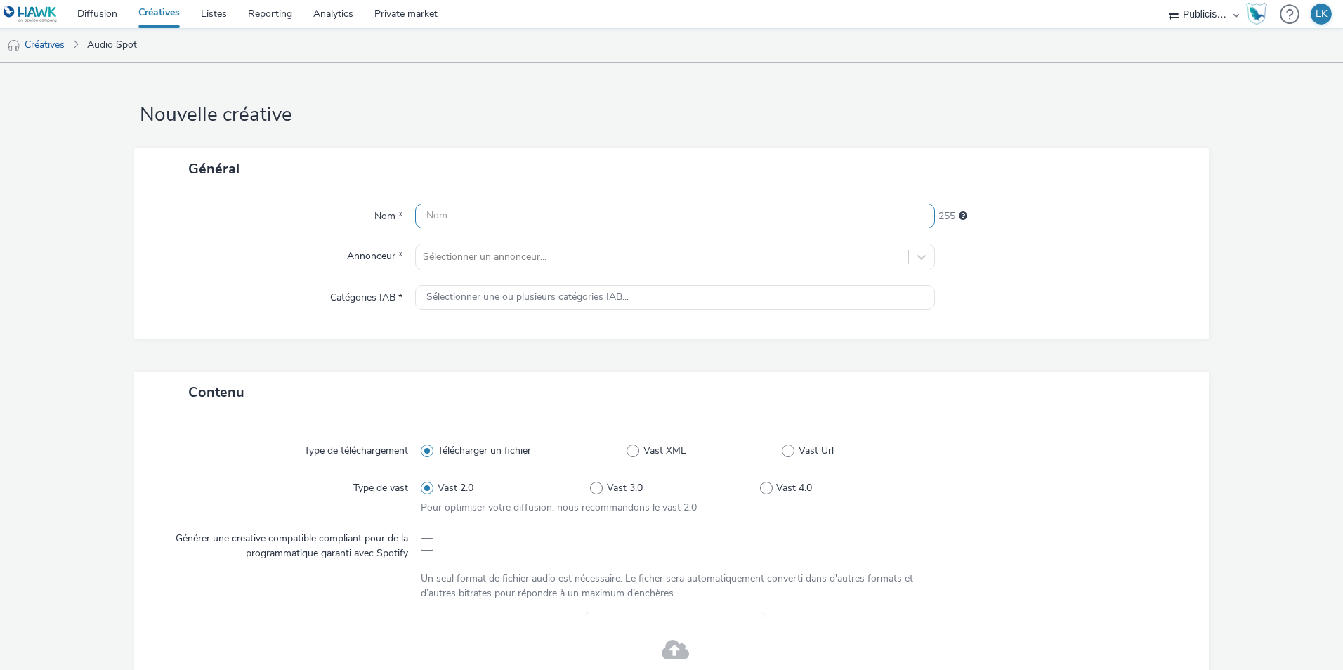
click at [617, 214] on input "text" at bounding box center [675, 216] width 520 height 25
type input "ITS_UNDER ARMOUR_S36"
click at [644, 249] on div at bounding box center [662, 257] width 478 height 17
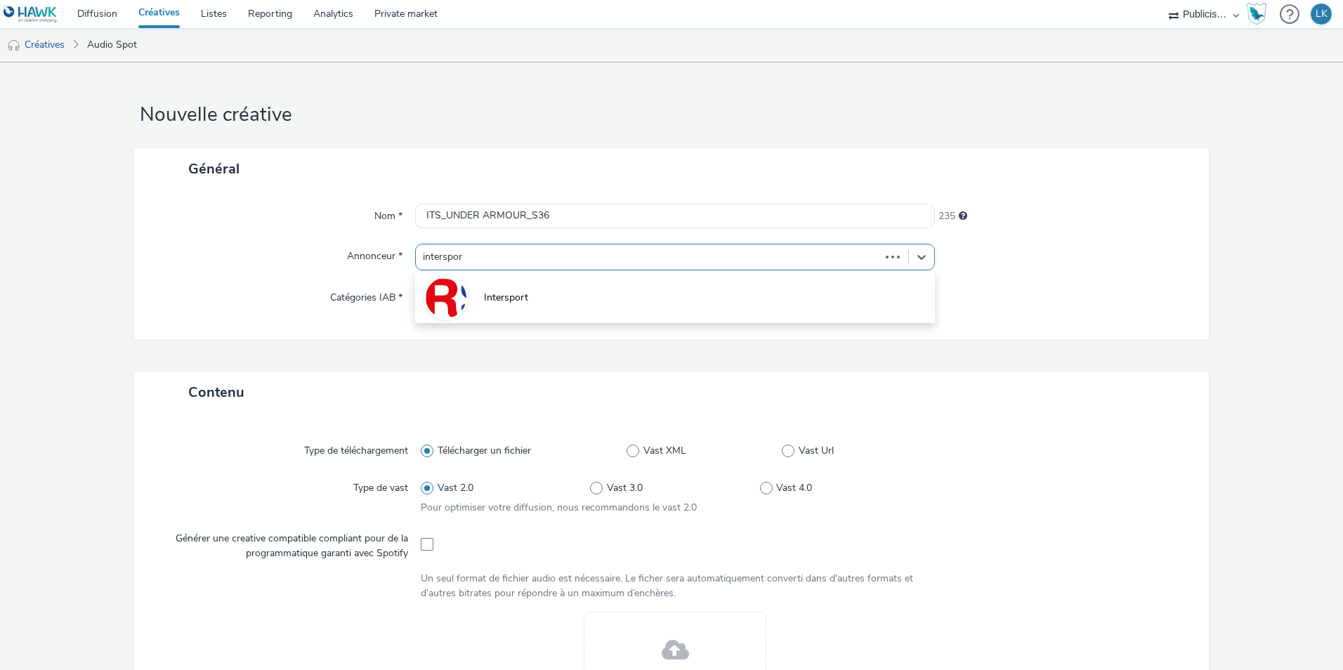
type input "intersport"
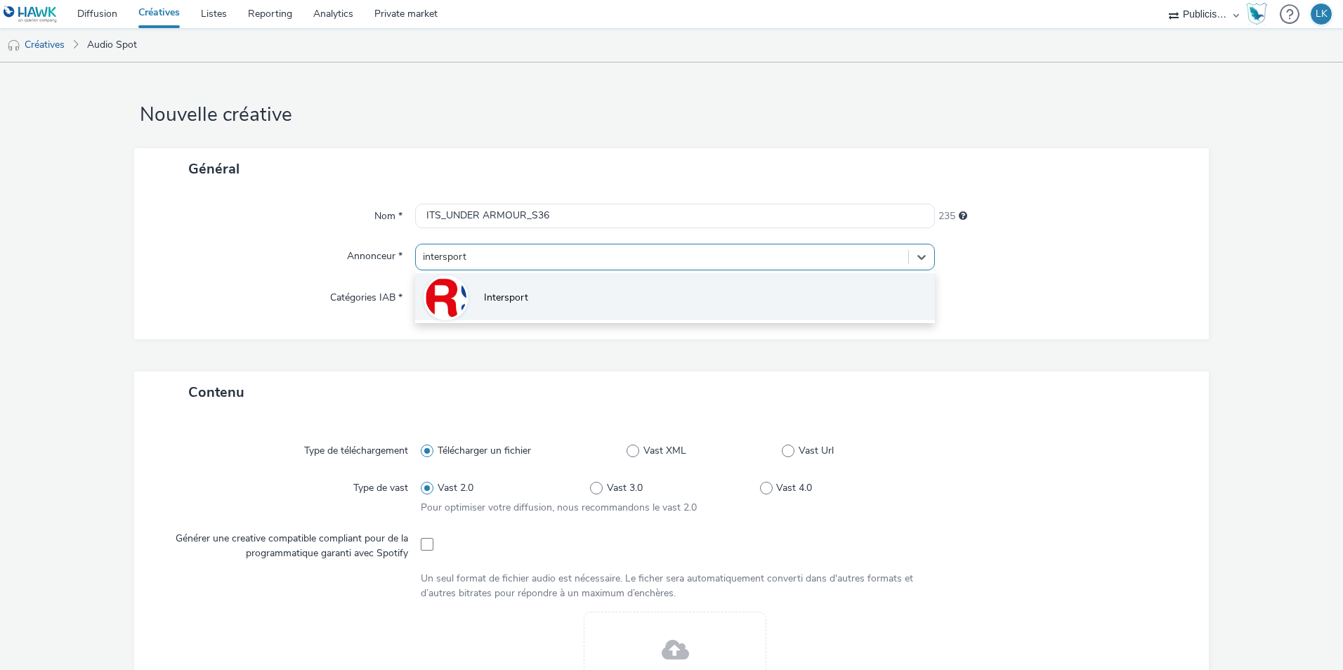
click at [645, 295] on li "Intersport" at bounding box center [675, 296] width 520 height 47
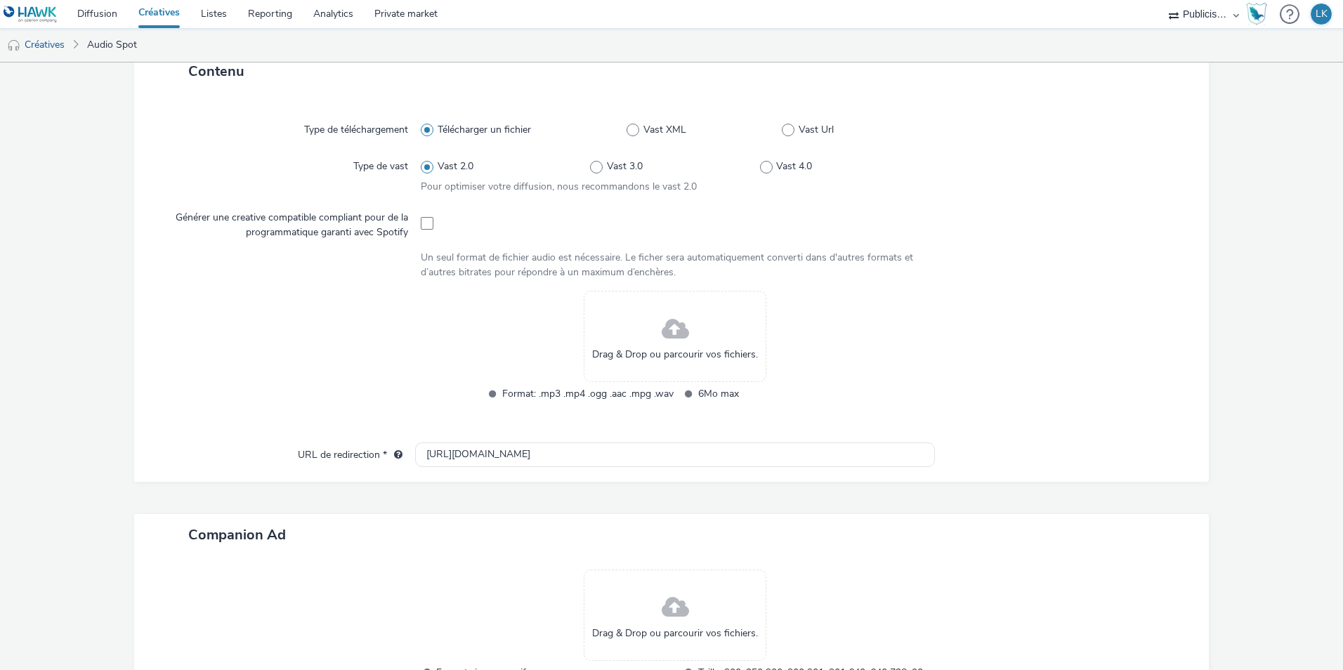
scroll to position [456, 0]
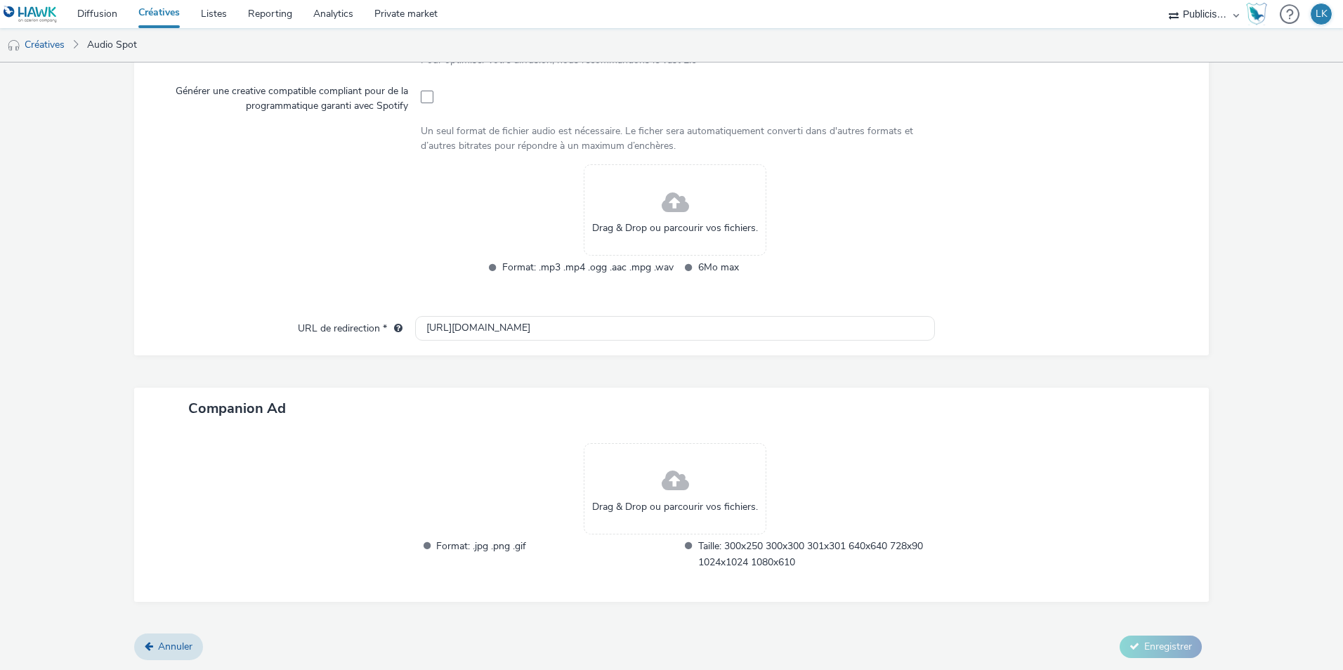
click at [628, 192] on div "Drag & Drop ou parcourir vos fichiers." at bounding box center [675, 209] width 183 height 91
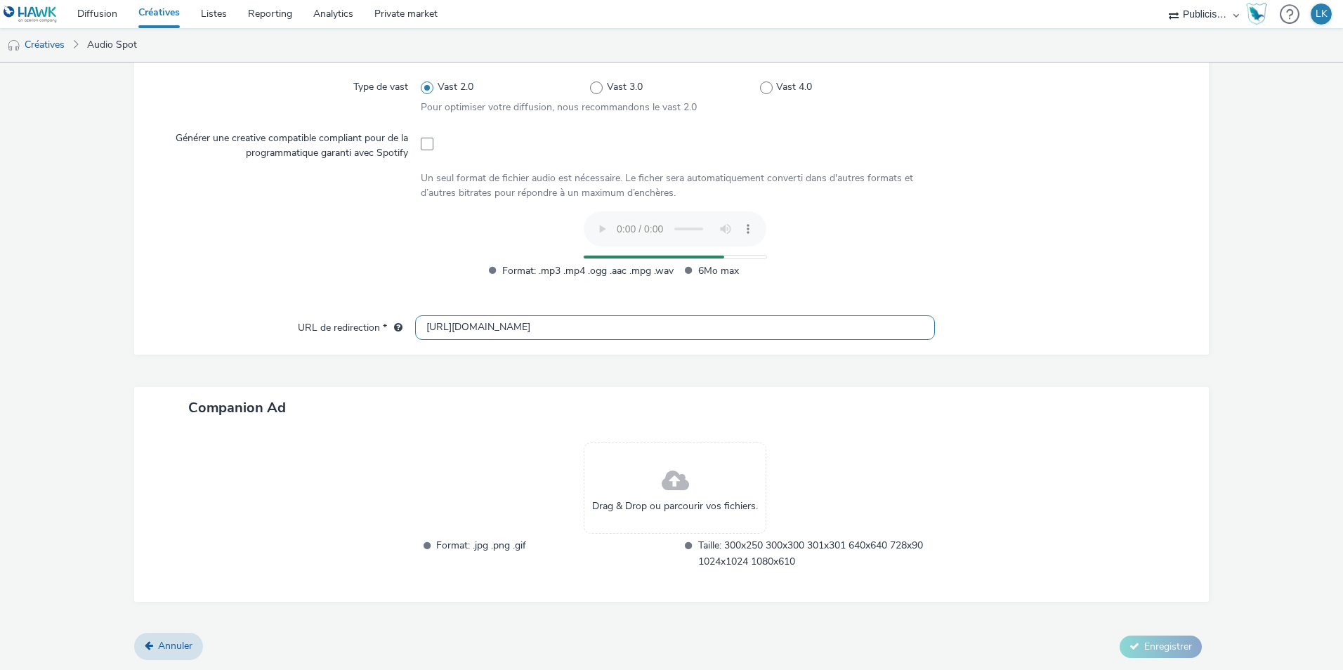
click at [441, 324] on input "[URL][DOMAIN_NAME]" at bounding box center [675, 327] width 520 height 25
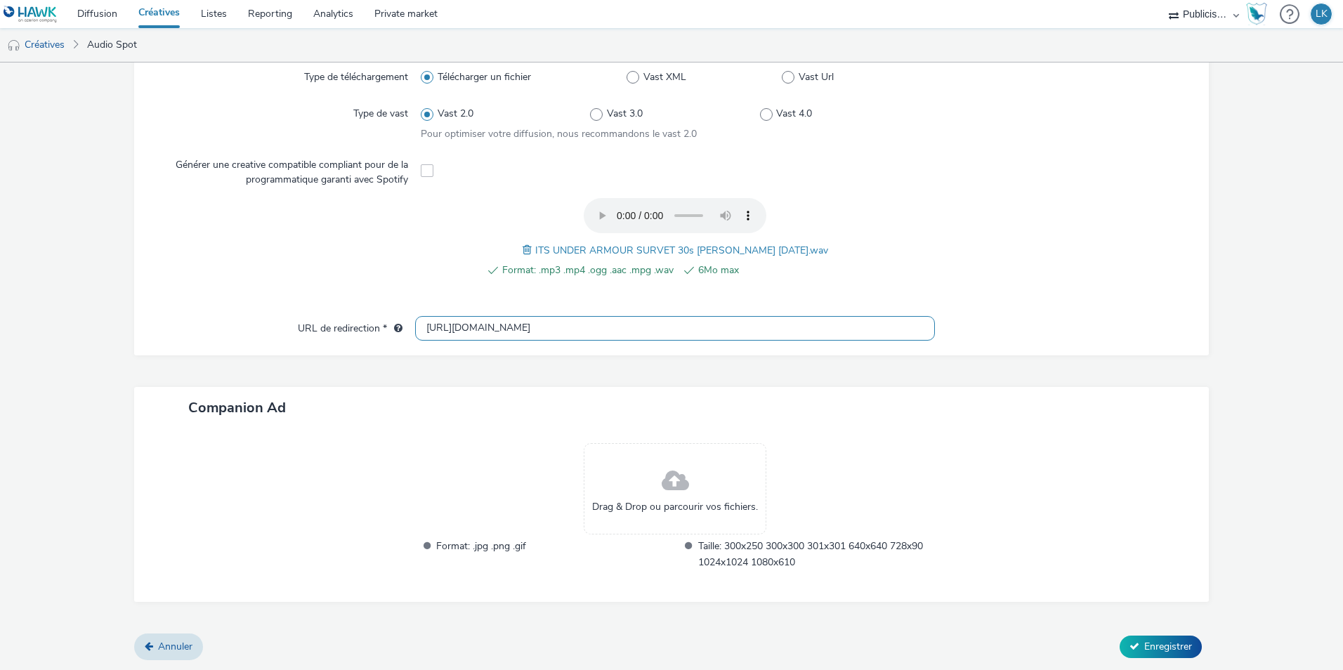
type input "[URL][DOMAIN_NAME]"
click at [1126, 663] on form "Nouvelle créative Général Nom * ITS_UNDER ARMOUR_S36 235 Annonceur * Intersport…" at bounding box center [671, 175] width 1343 height 991
